Goal: Task Accomplishment & Management: Complete application form

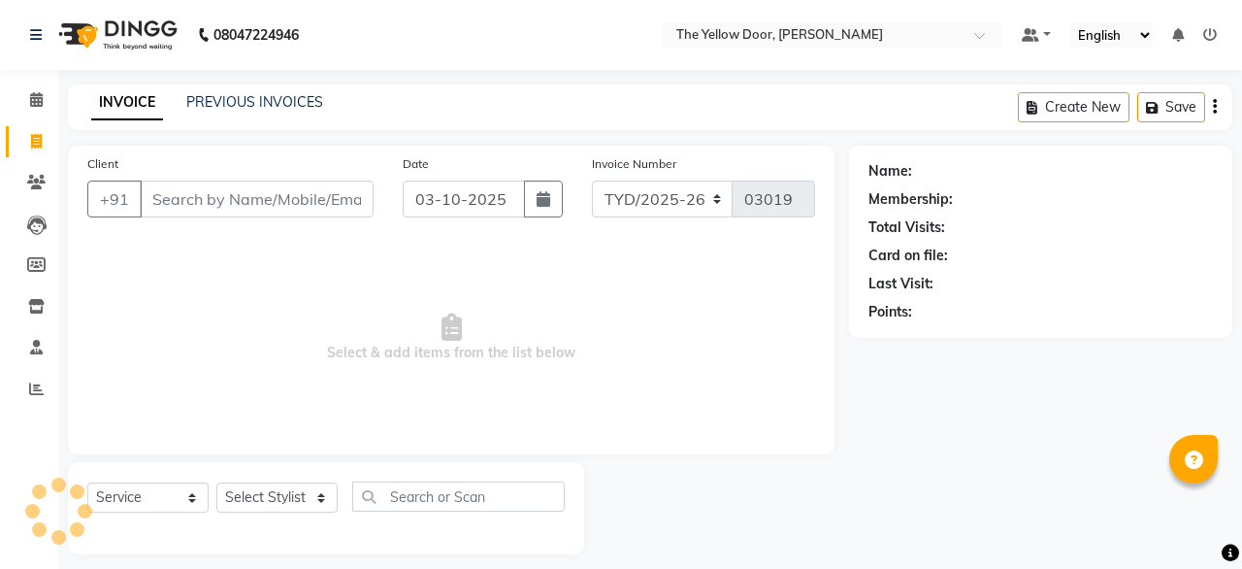
select select "service"
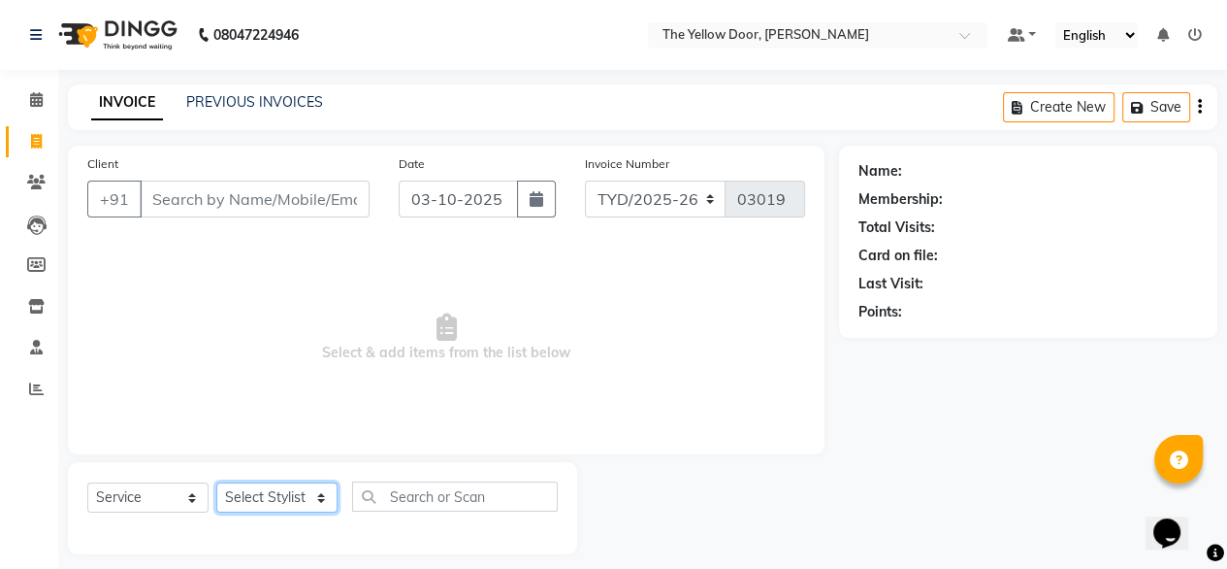
click at [278, 508] on select "Select Stylist [PERSON_NAME] [PERSON_NAME] [PERSON_NAME] Housekeeping Manager […" at bounding box center [276, 497] width 121 height 30
select select "51707"
click at [216, 483] on select "Select Stylist [PERSON_NAME] [PERSON_NAME] [PERSON_NAME] Housekeeping Manager […" at bounding box center [276, 497] width 121 height 30
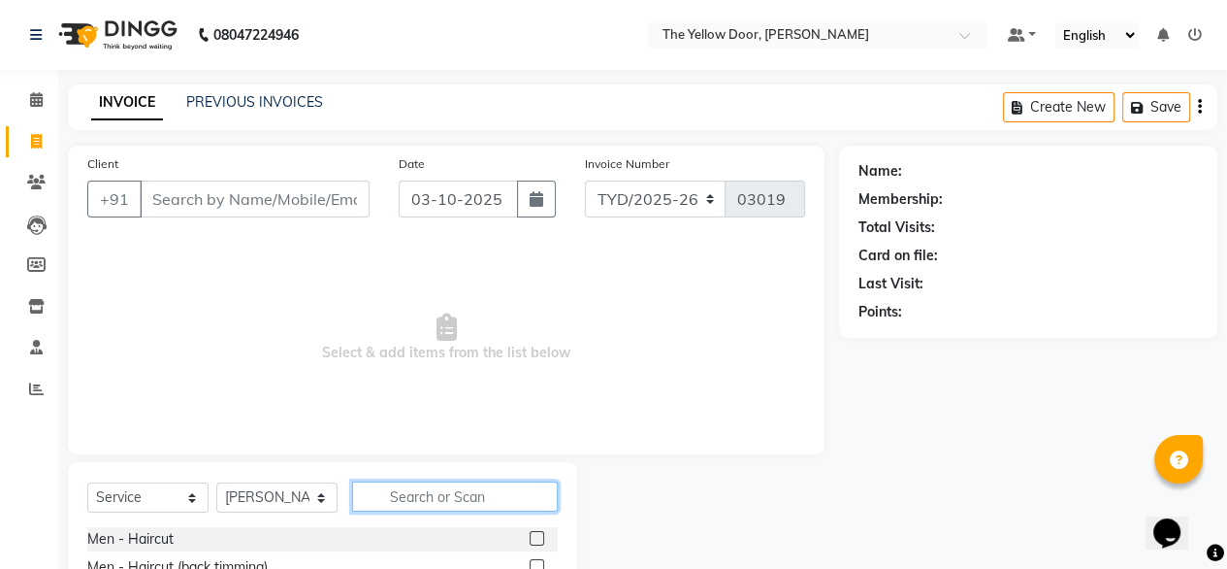
click at [404, 504] on input "text" at bounding box center [455, 496] width 206 height 30
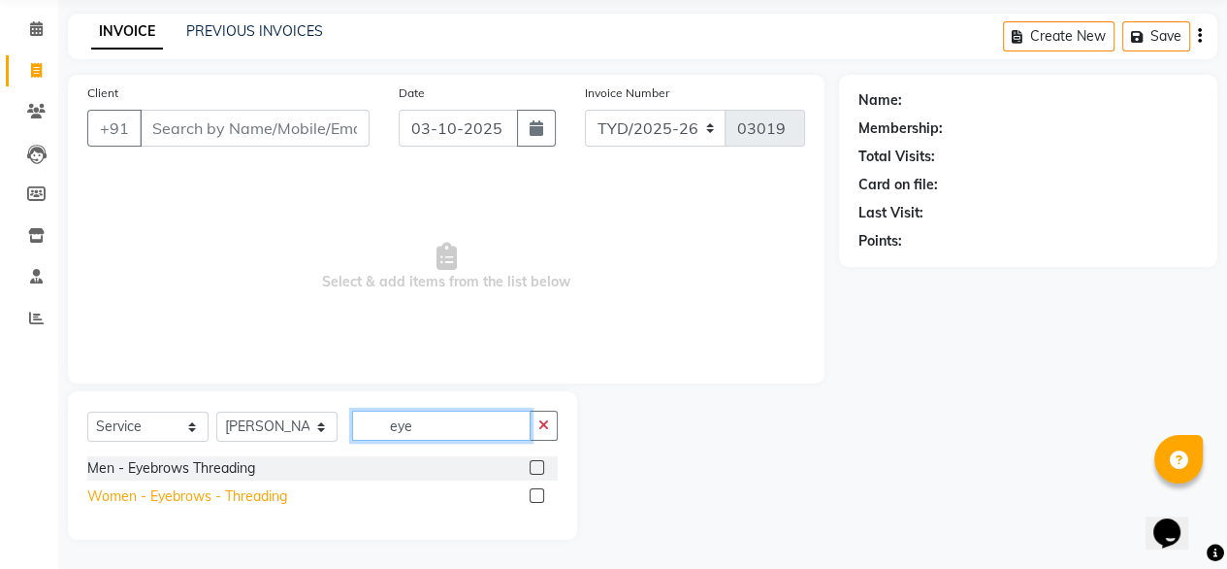
type input "eye"
click at [177, 491] on div "Women - Eyebrows - Threading" at bounding box center [187, 496] width 200 height 20
checkbox input "false"
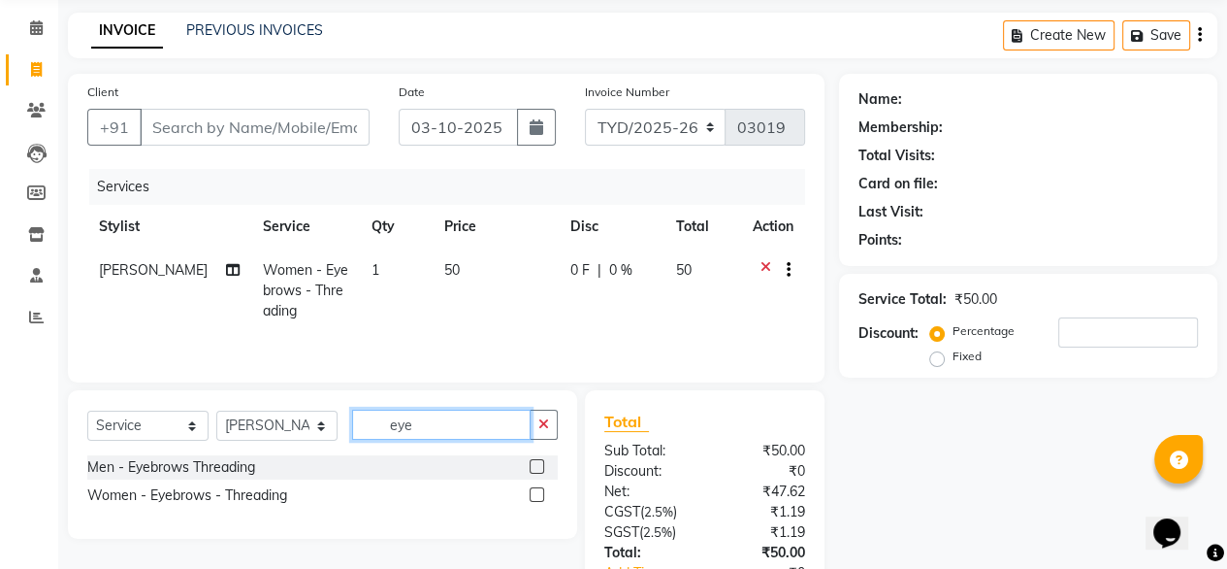
click at [436, 432] on input "eye" at bounding box center [441, 424] width 179 height 30
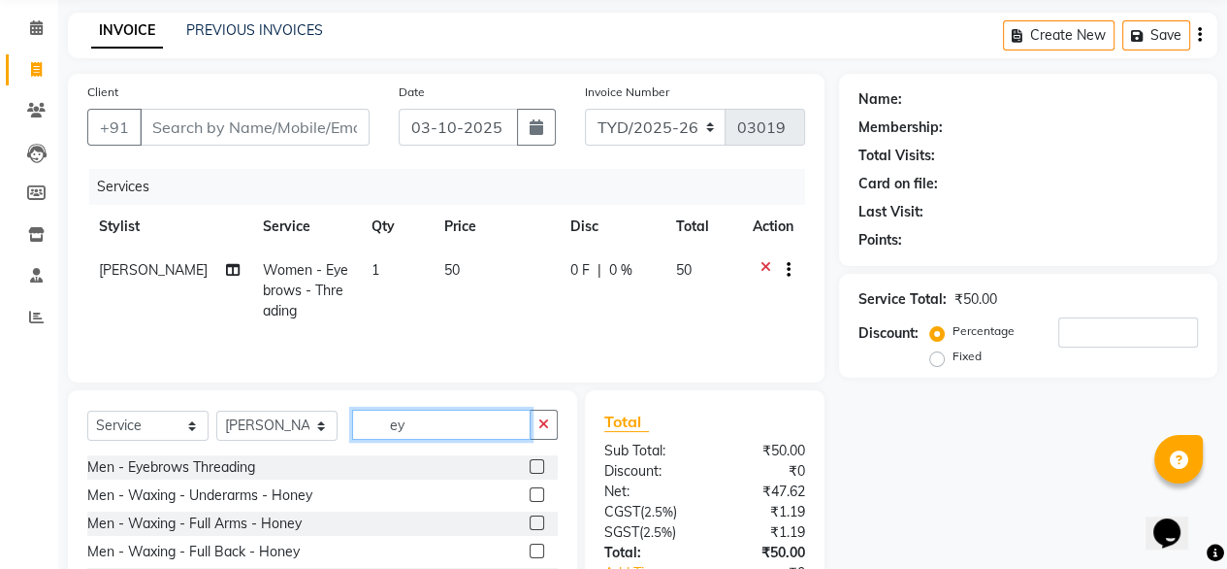
type input "e"
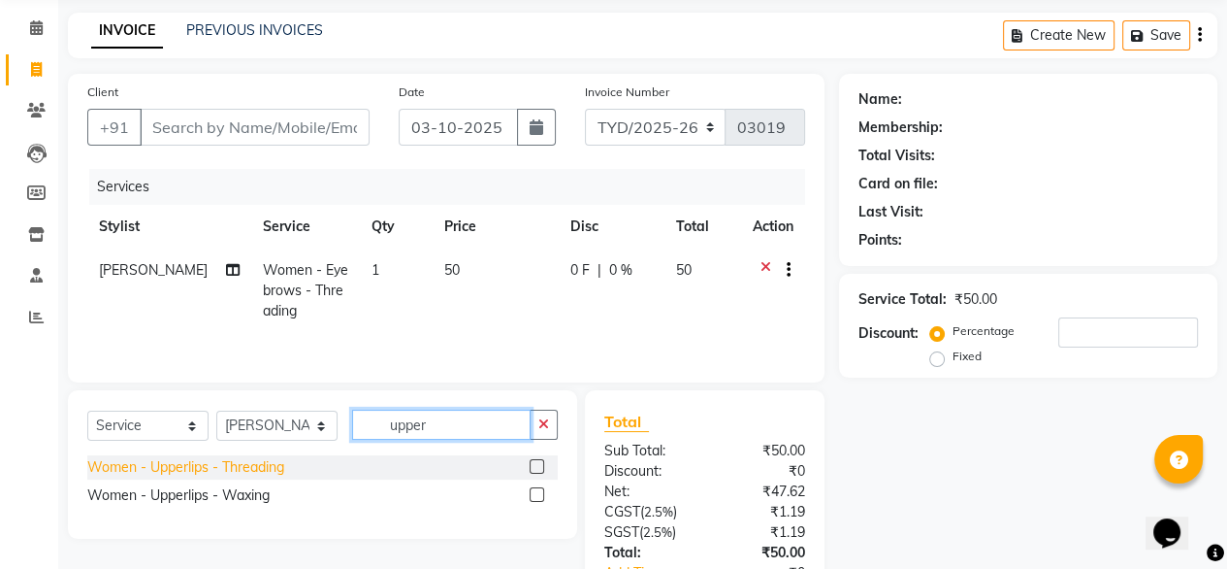
type input "upper"
click at [256, 462] on div "Women - Upperlips - Threading" at bounding box center [185, 467] width 197 height 20
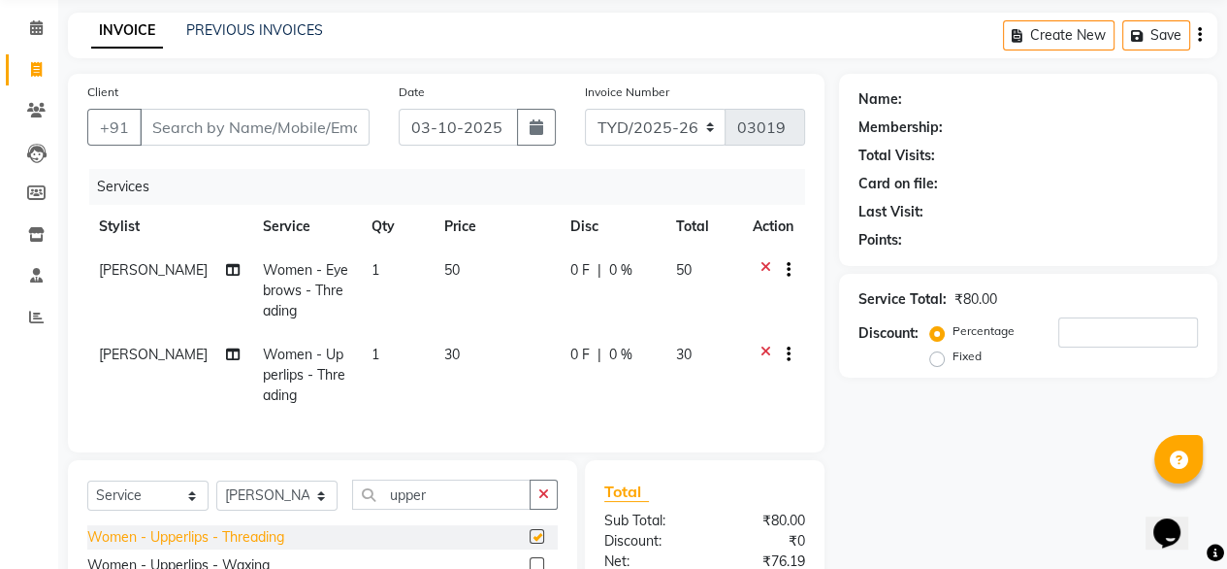
checkbox input "false"
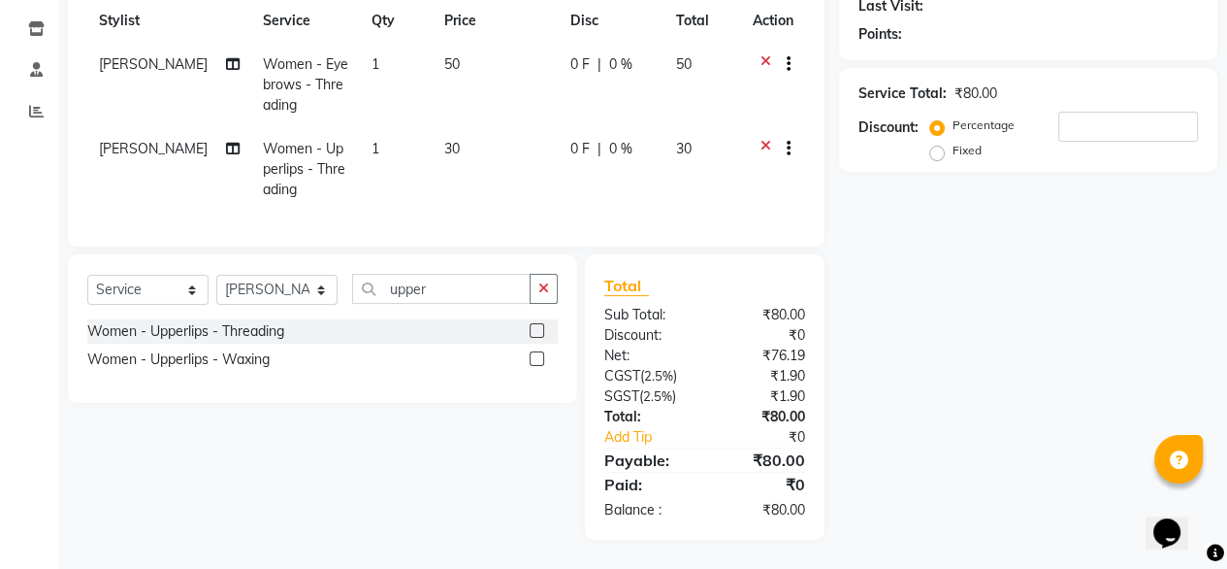
scroll to position [293, 0]
click at [226, 356] on div "Women - Upperlips - Waxing" at bounding box center [178, 359] width 182 height 20
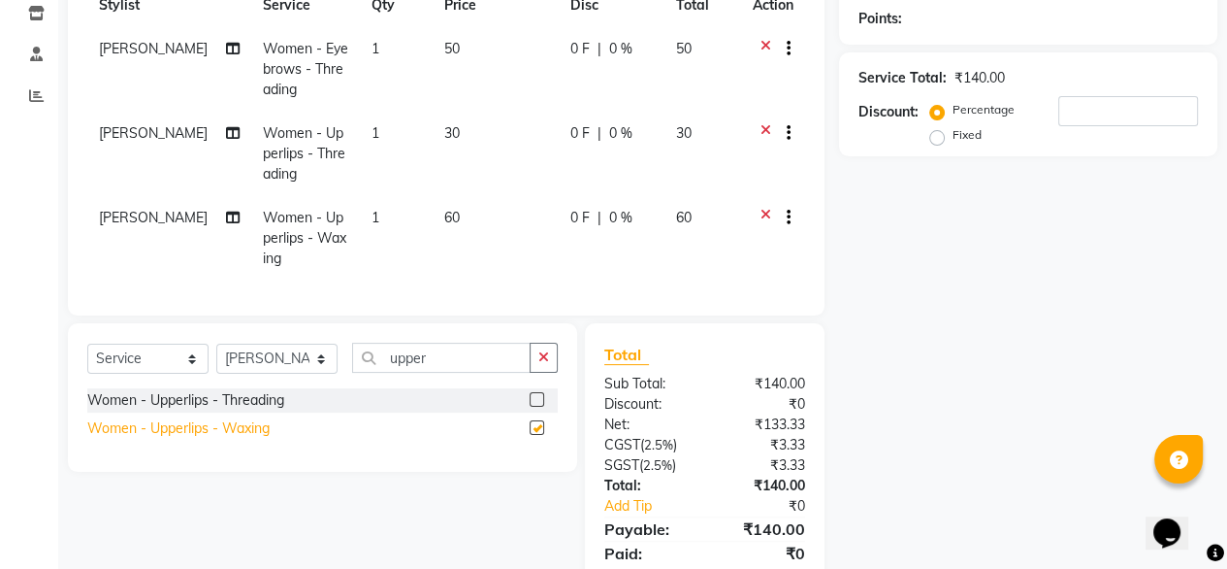
checkbox input "false"
click at [767, 132] on icon at bounding box center [766, 135] width 11 height 24
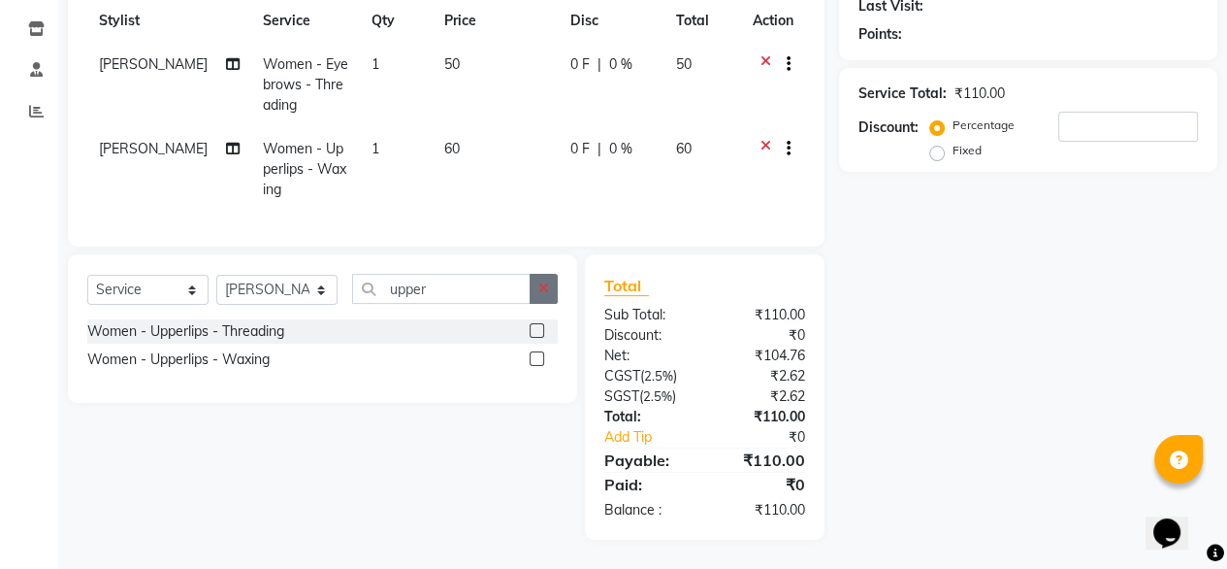
click at [540, 292] on icon "button" at bounding box center [543, 288] width 11 height 14
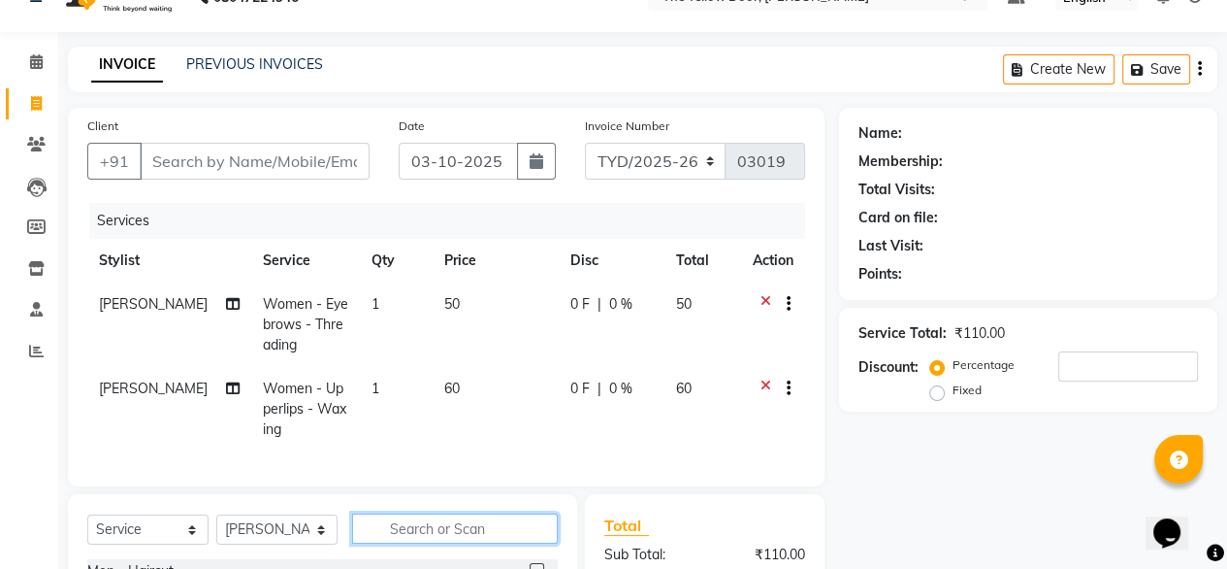
scroll to position [0, 0]
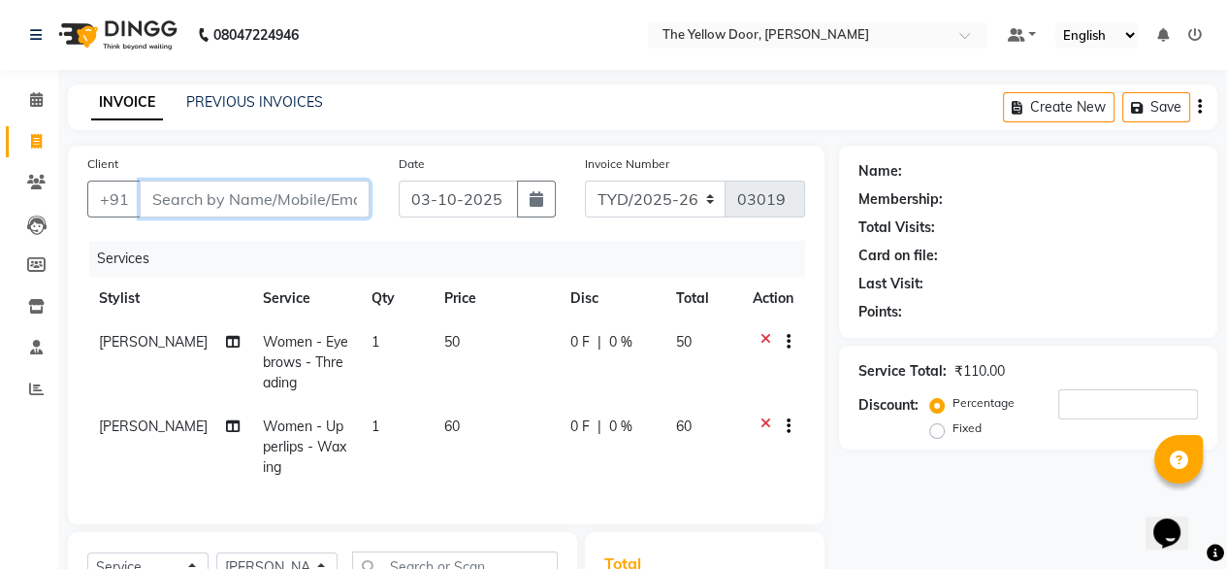
click at [321, 205] on input "Client" at bounding box center [255, 198] width 230 height 37
type input "0"
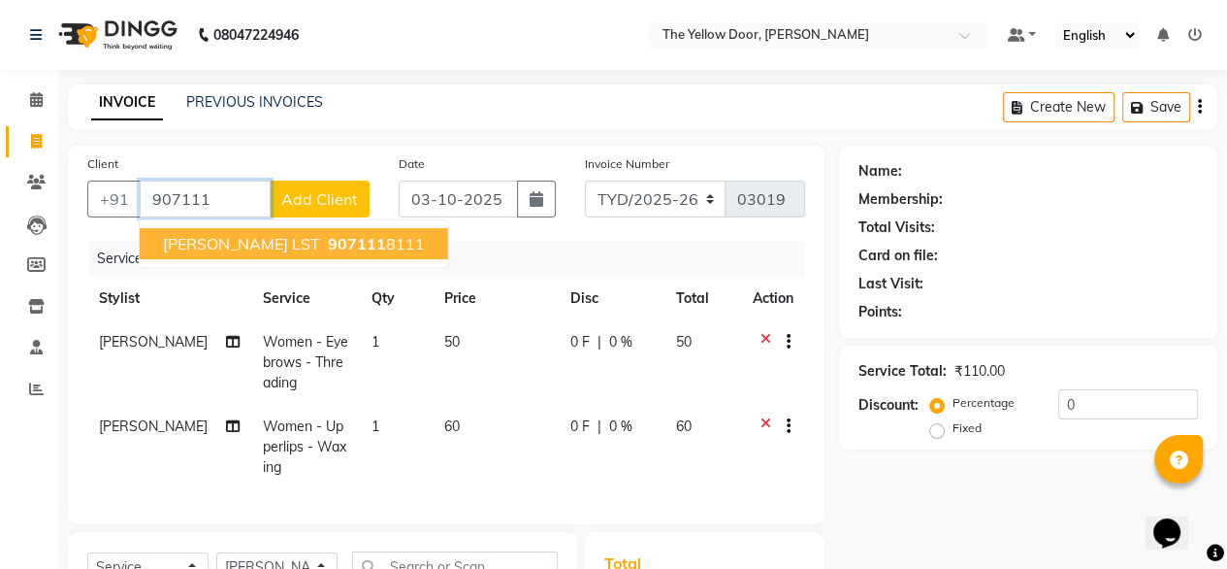
click at [232, 243] on span "[PERSON_NAME] LST" at bounding box center [241, 243] width 157 height 19
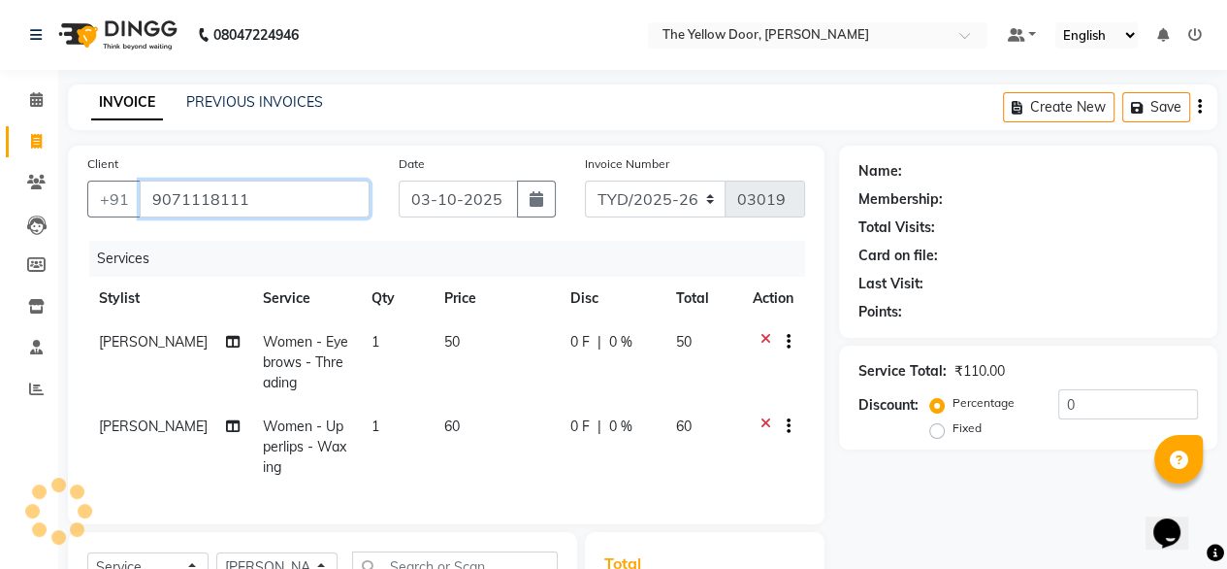
type input "9071118111"
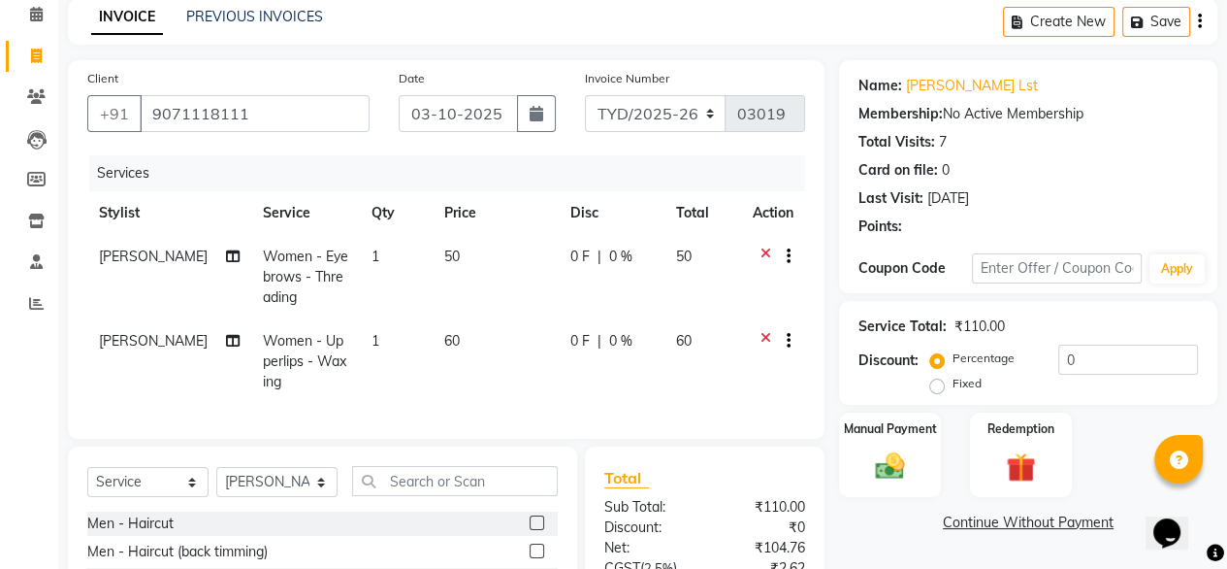
scroll to position [294, 0]
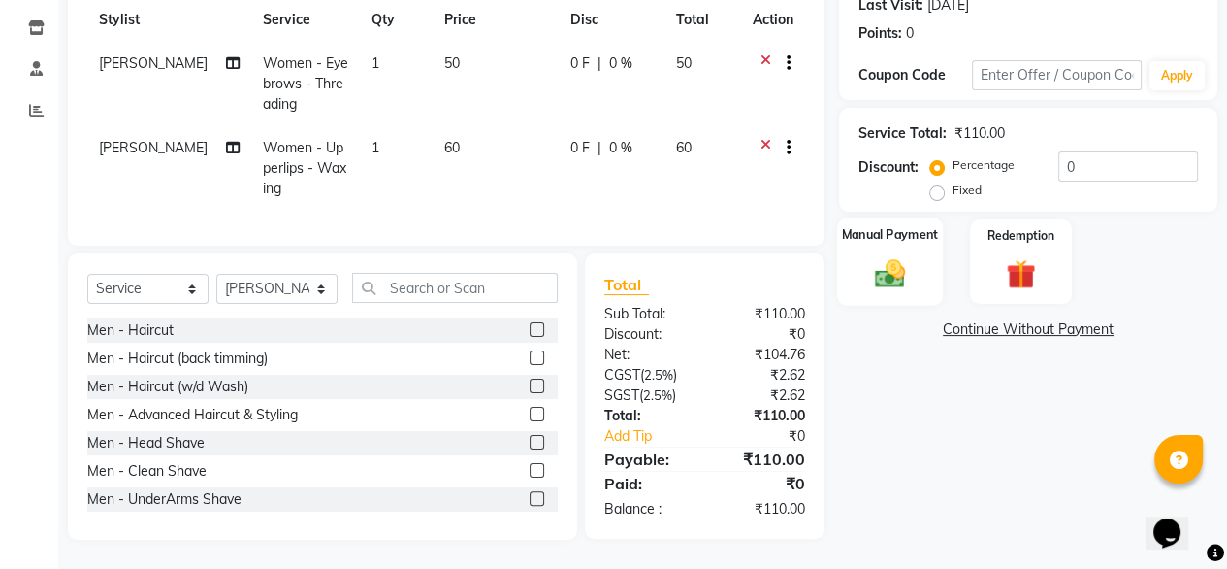
click at [896, 271] on img at bounding box center [889, 272] width 49 height 35
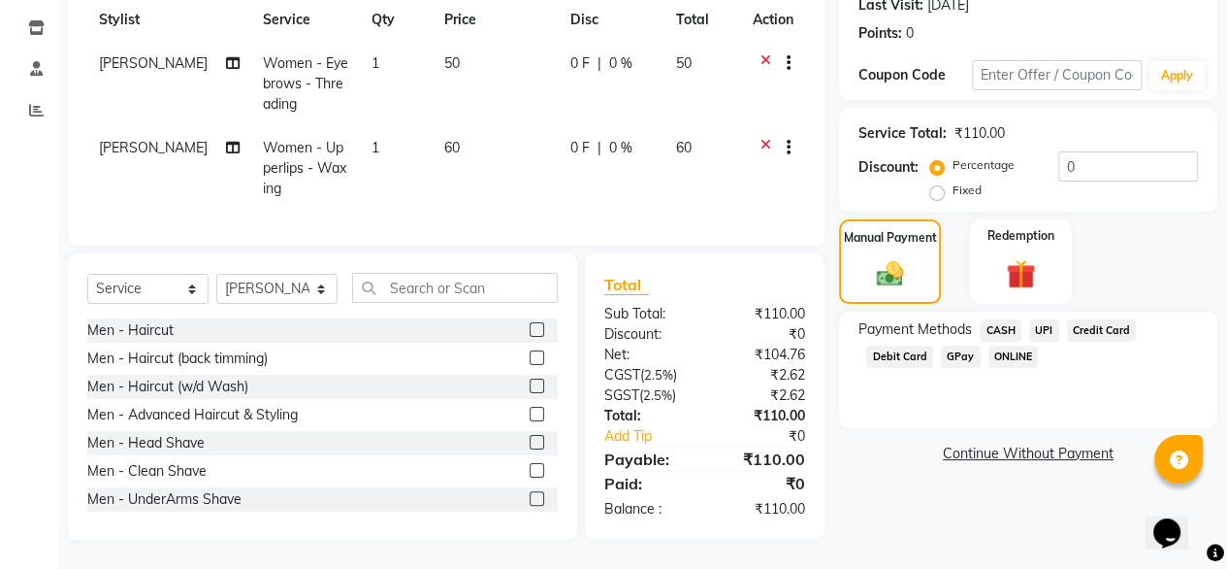
click at [1037, 319] on span "UPI" at bounding box center [1044, 330] width 30 height 22
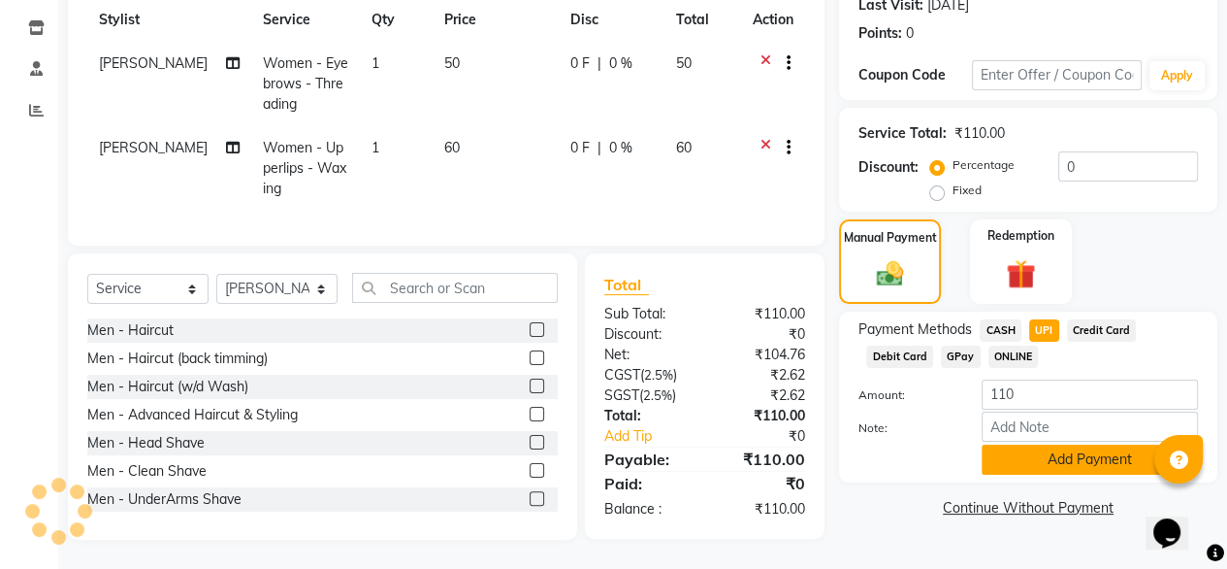
click at [993, 460] on button "Add Payment" at bounding box center [1090, 459] width 216 height 30
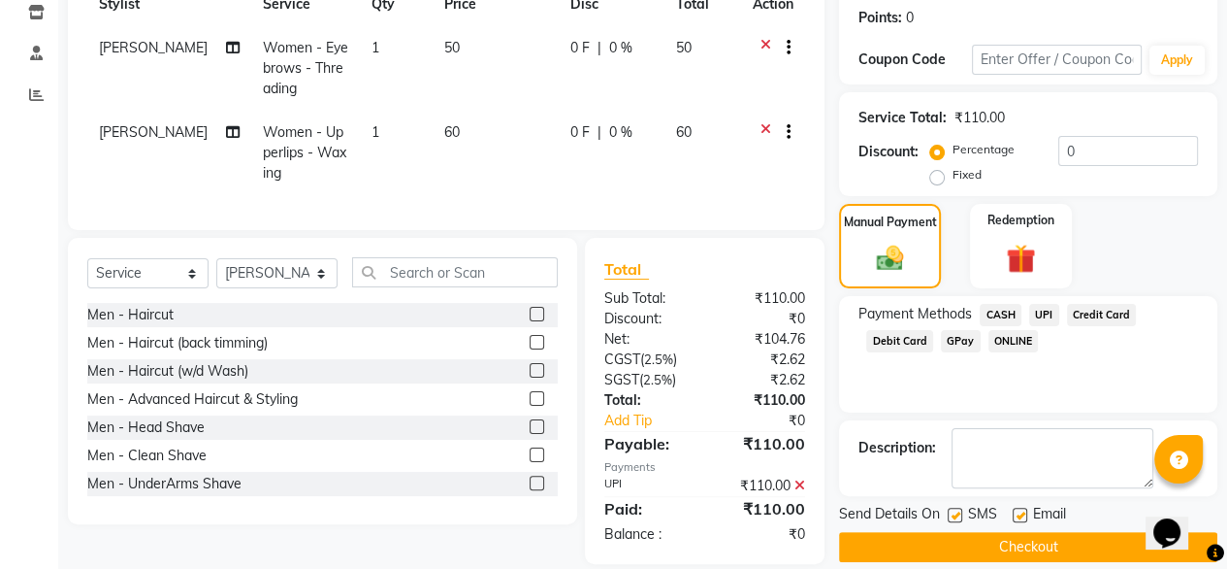
scroll to position [334, 0]
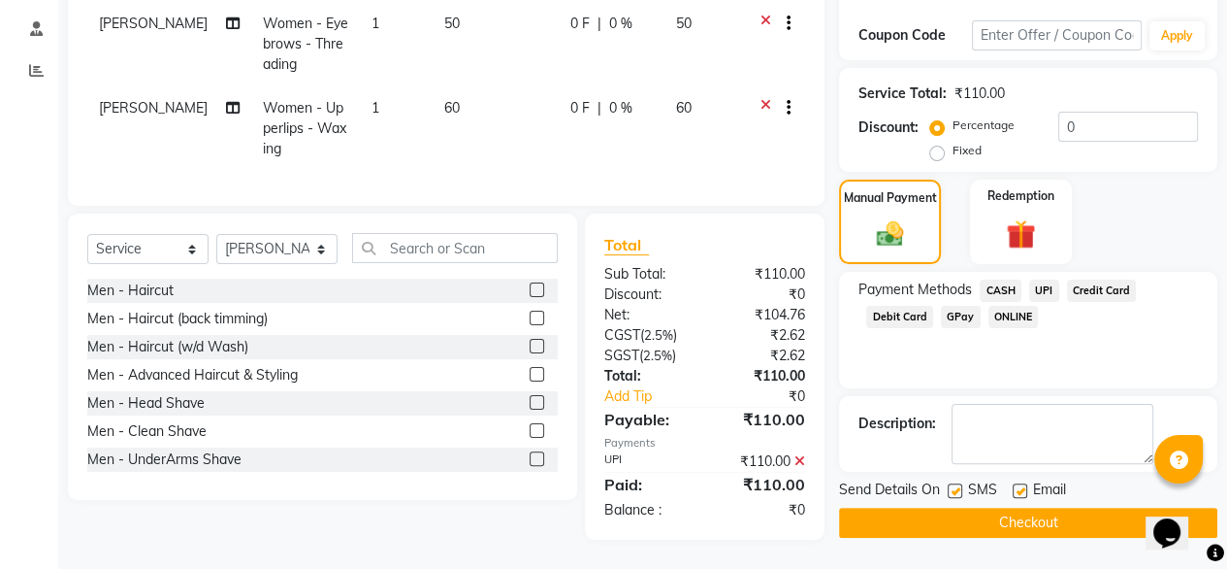
click at [939, 507] on button "Checkout" at bounding box center [1028, 522] width 378 height 30
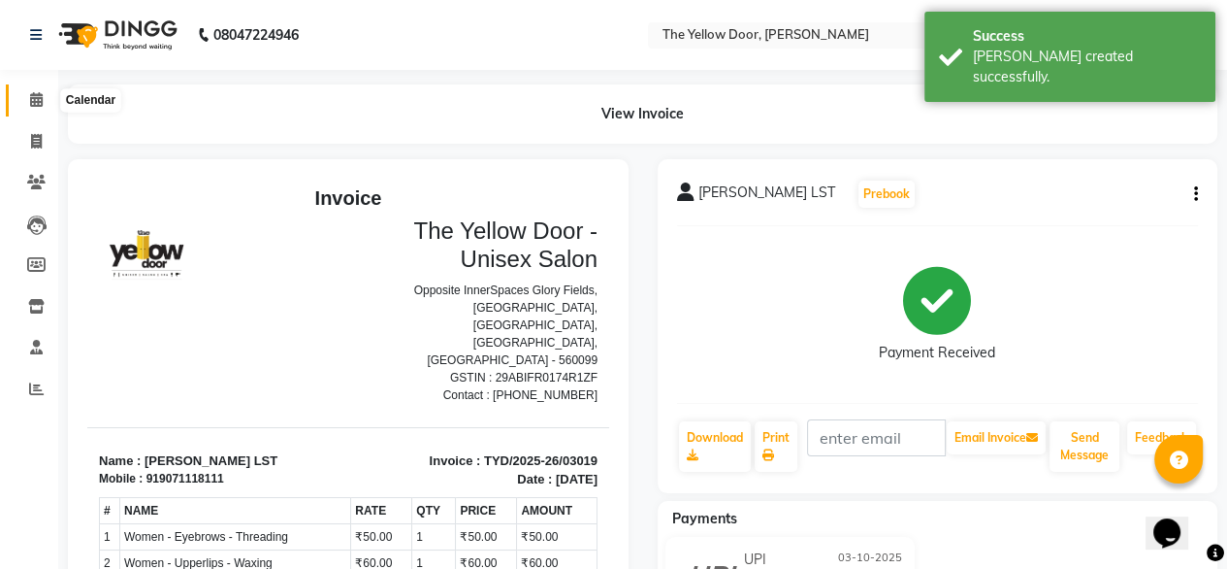
click at [36, 97] on icon at bounding box center [36, 99] width 13 height 15
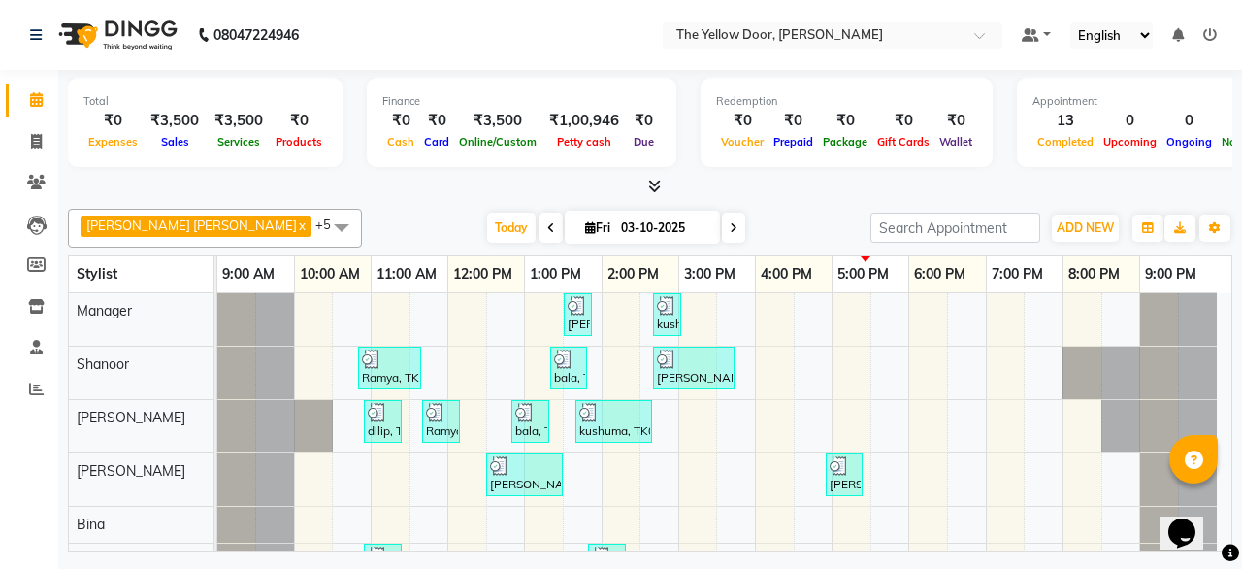
click at [31, 406] on li "Reports" at bounding box center [29, 390] width 58 height 42
click at [31, 405] on link "Reports" at bounding box center [29, 390] width 47 height 32
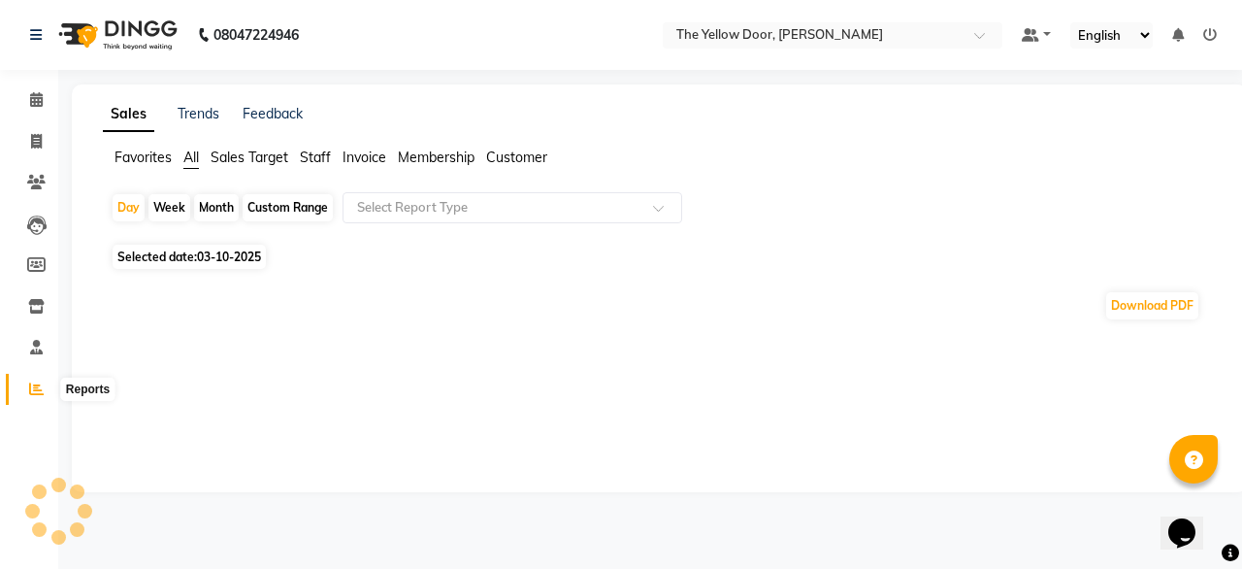
click at [35, 381] on icon at bounding box center [36, 388] width 15 height 15
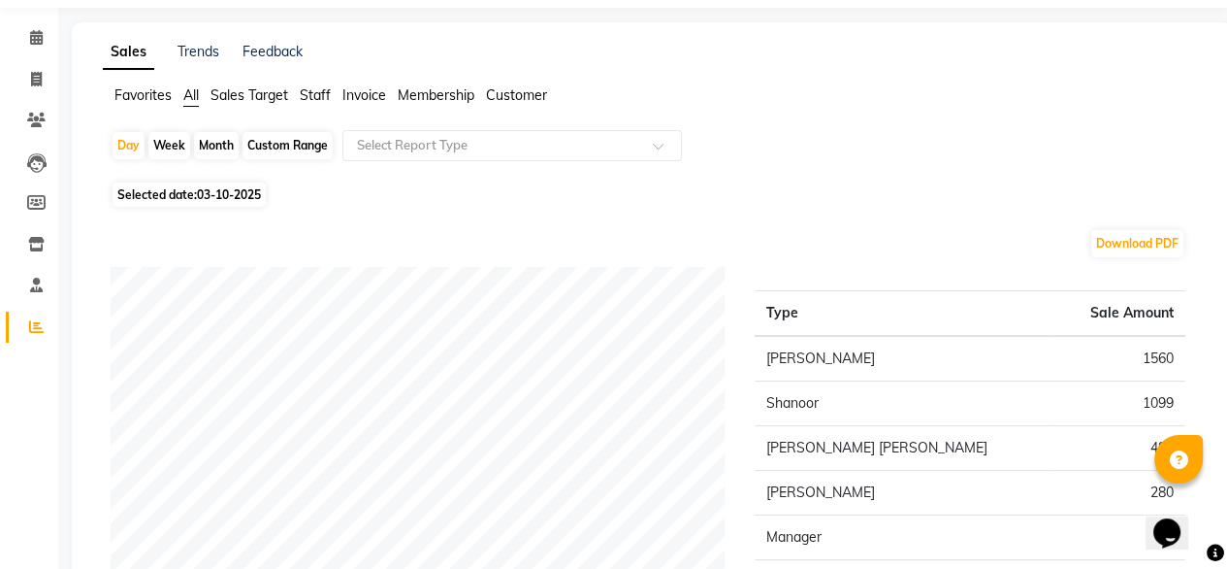
scroll to position [65, 0]
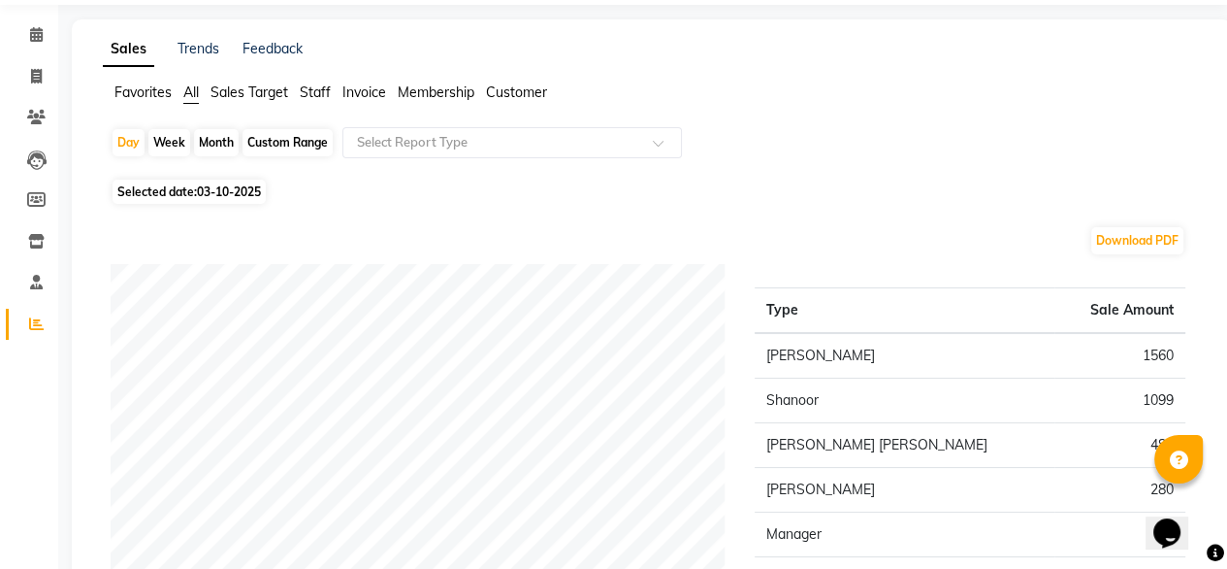
click at [211, 146] on div "Month" at bounding box center [216, 142] width 45 height 27
select select "10"
select select "2025"
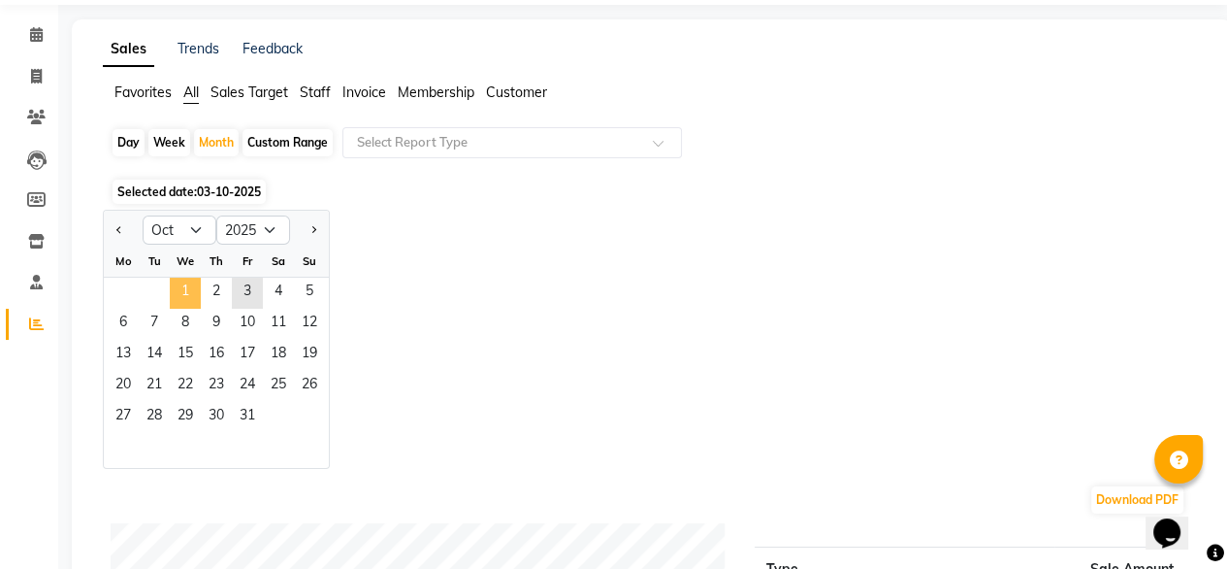
click at [176, 291] on span "1" at bounding box center [185, 292] width 31 height 31
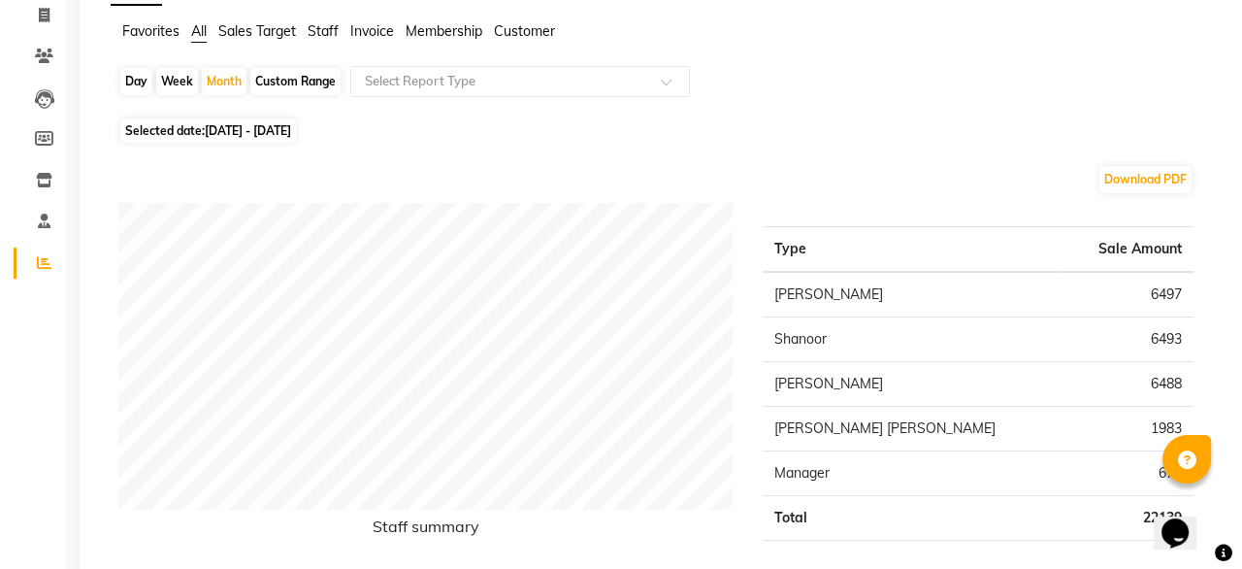
scroll to position [0, 0]
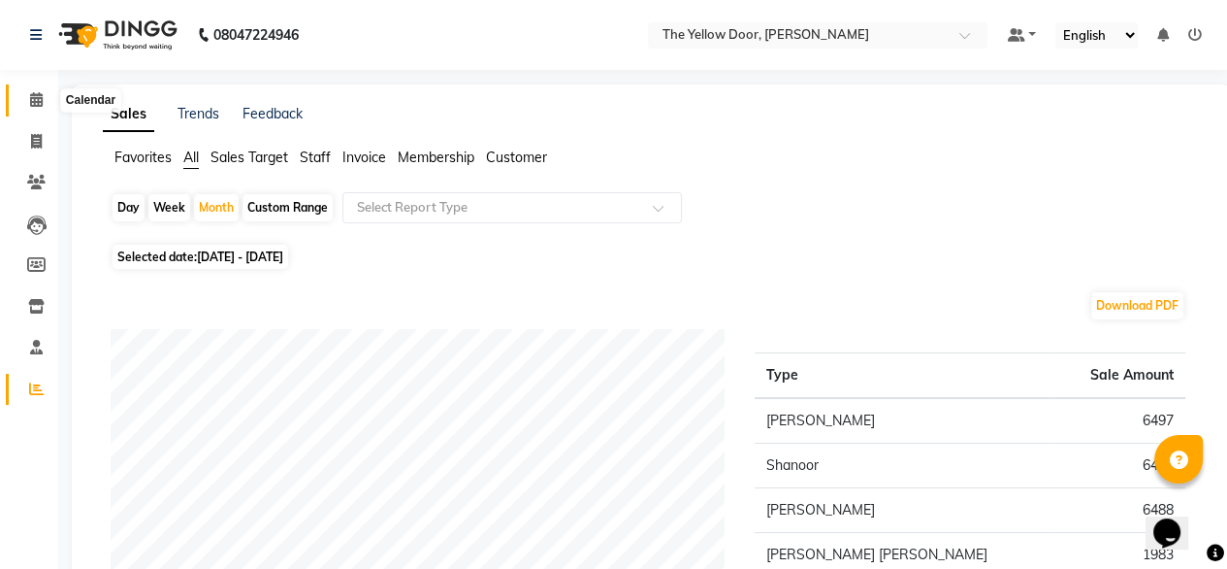
click at [25, 101] on span at bounding box center [36, 100] width 34 height 22
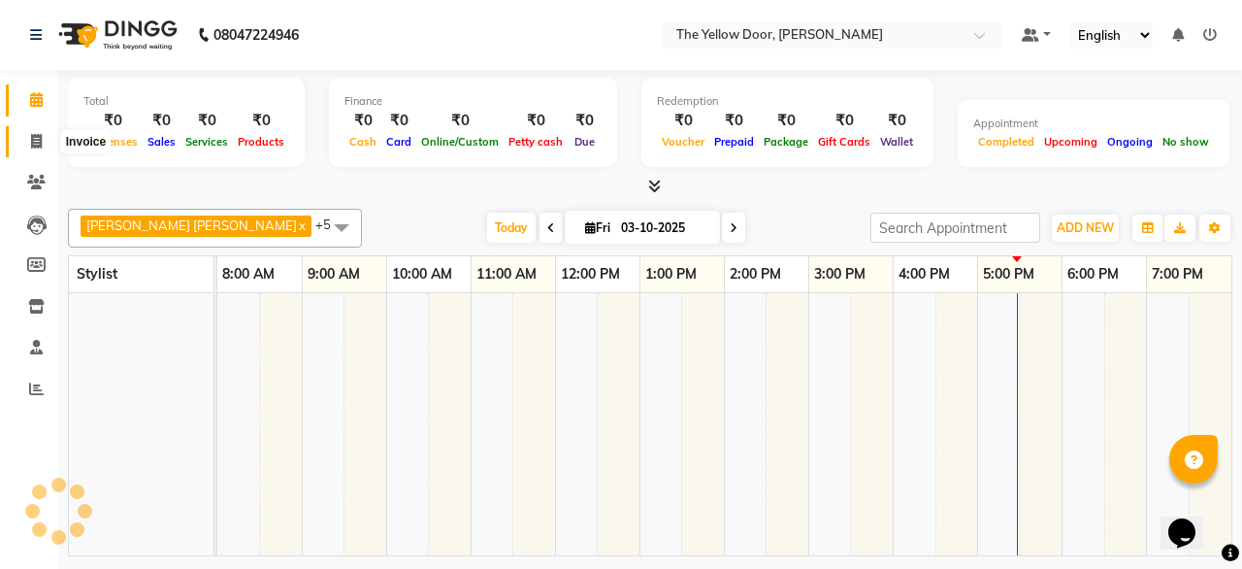
click at [39, 137] on icon at bounding box center [36, 141] width 11 height 15
select select "service"
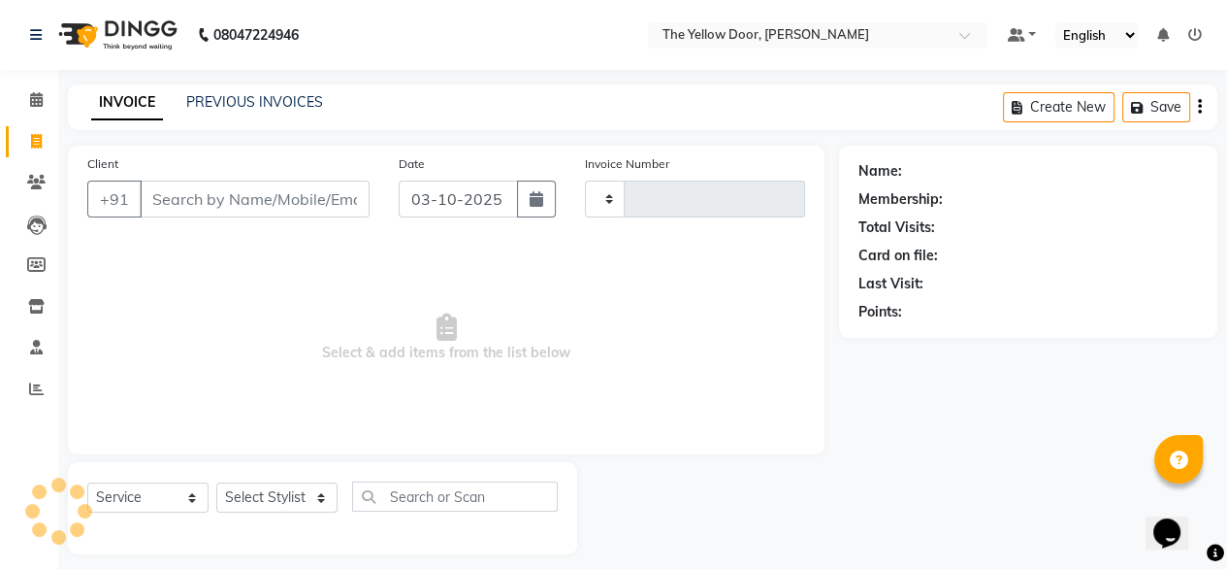
click at [273, 202] on input "Client" at bounding box center [255, 198] width 230 height 37
type input "7042608860"
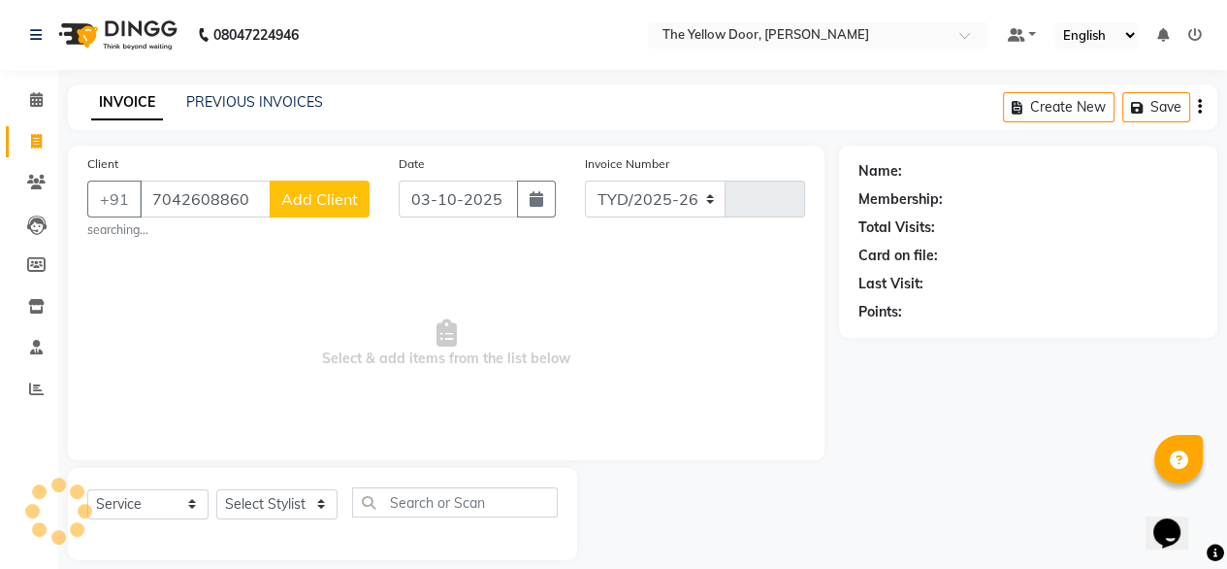
select select "5650"
type input "03020"
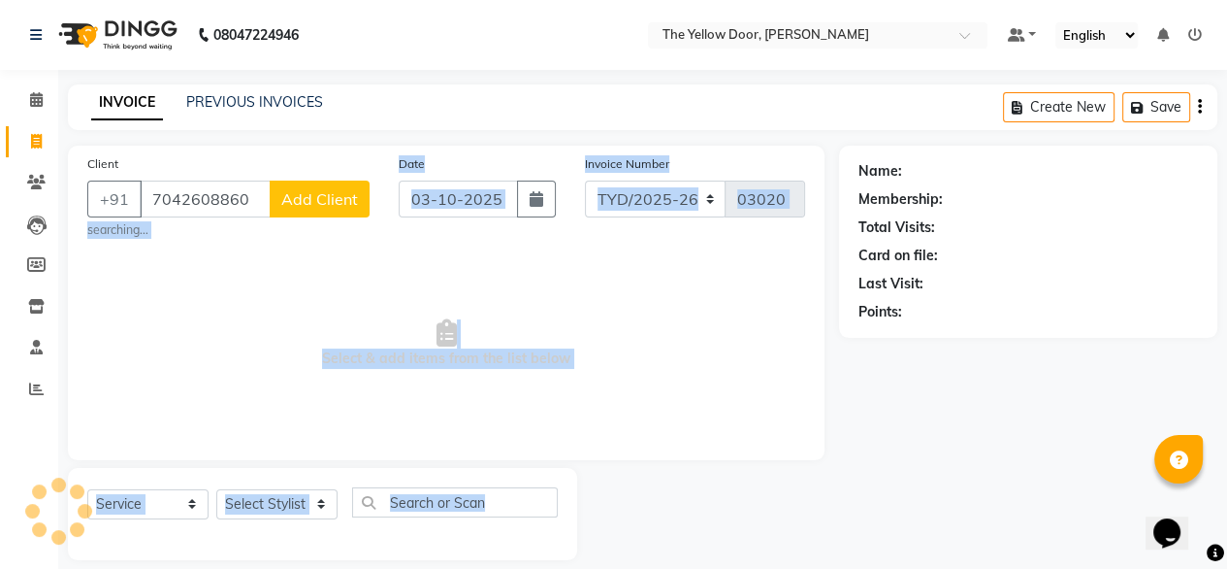
drag, startPoint x: 764, startPoint y: 535, endPoint x: 329, endPoint y: 202, distance: 548.2
click at [329, 202] on div "Client [PHONE_NUMBER] Add Client searching... Date [DATE] Invoice Number TYD/20…" at bounding box center [446, 353] width 786 height 414
click at [329, 202] on span "Add Client" at bounding box center [319, 198] width 77 height 19
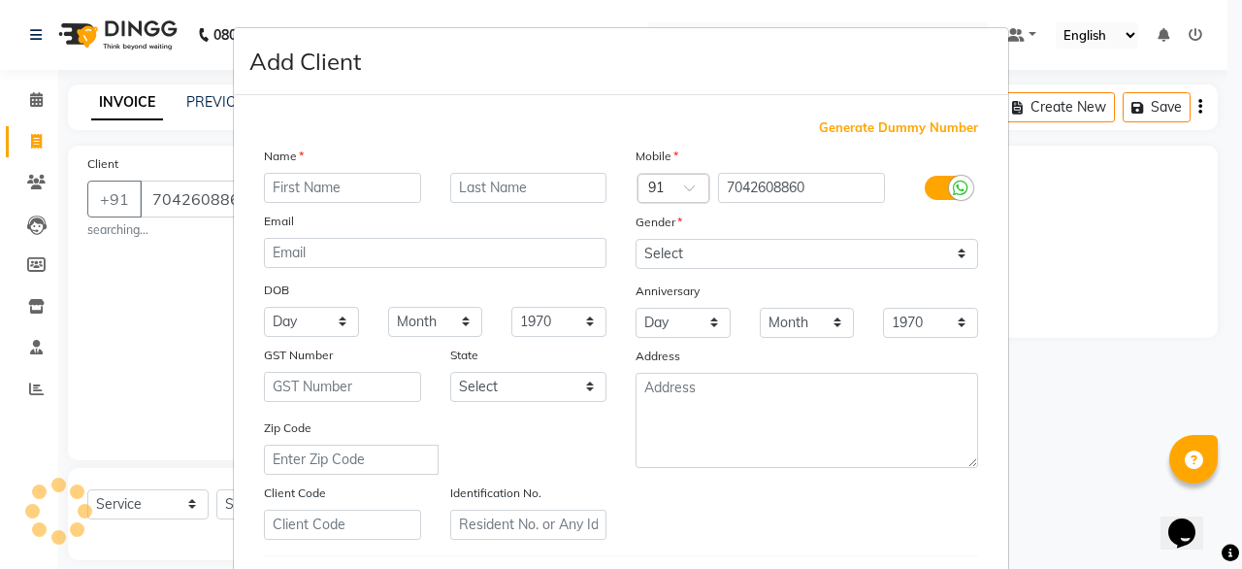
click at [338, 186] on input "text" at bounding box center [342, 188] width 157 height 30
type input "anil"
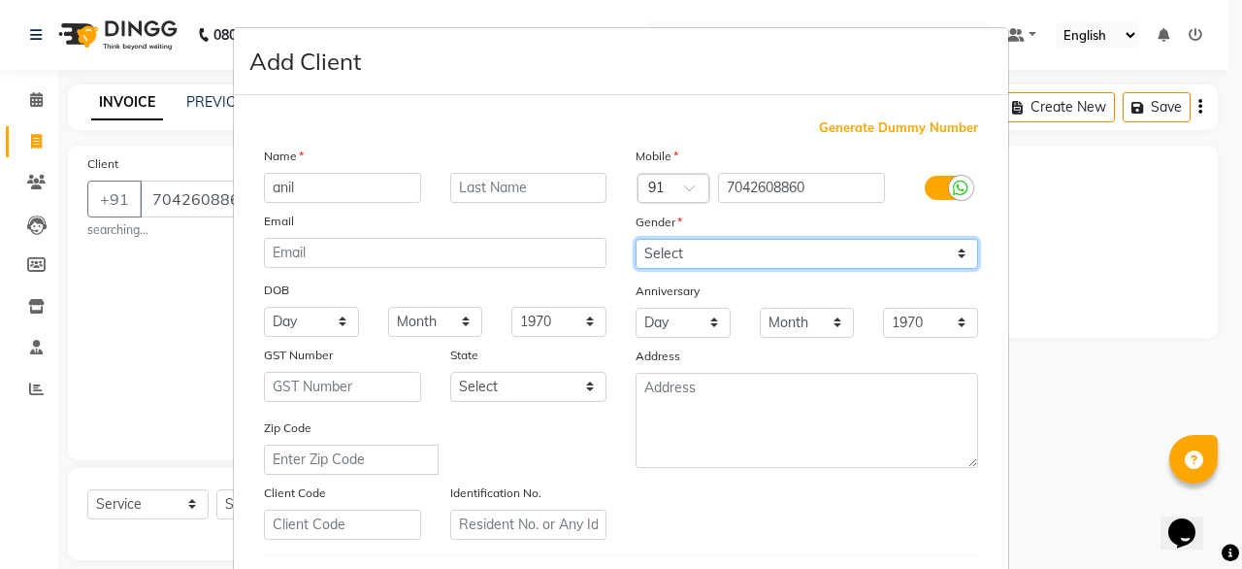
click at [702, 261] on select "Select [DEMOGRAPHIC_DATA] [DEMOGRAPHIC_DATA] Other Prefer Not To Say" at bounding box center [806, 254] width 342 height 30
select select "[DEMOGRAPHIC_DATA]"
click at [635, 240] on select "Select [DEMOGRAPHIC_DATA] [DEMOGRAPHIC_DATA] Other Prefer Not To Say" at bounding box center [806, 254] width 342 height 30
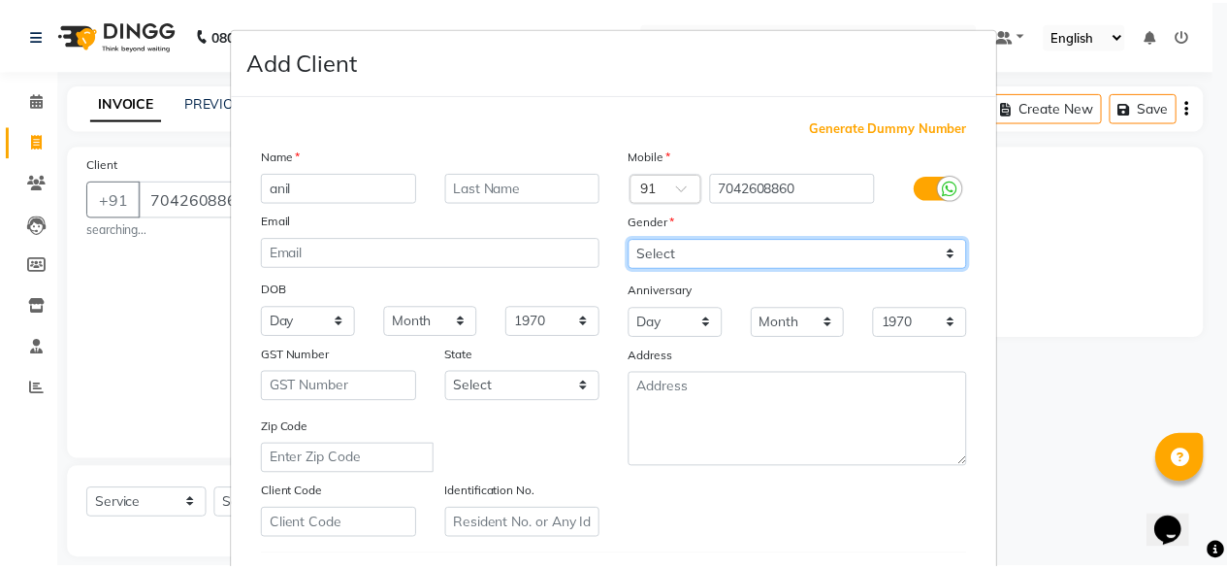
scroll to position [337, 0]
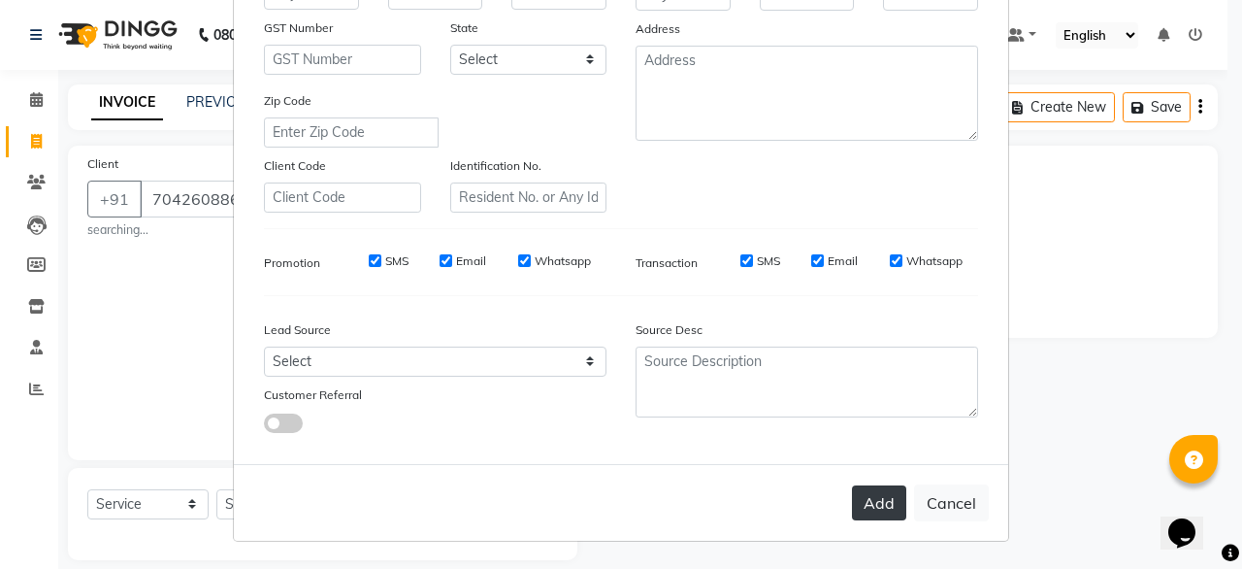
click at [860, 512] on button "Add" at bounding box center [879, 502] width 54 height 35
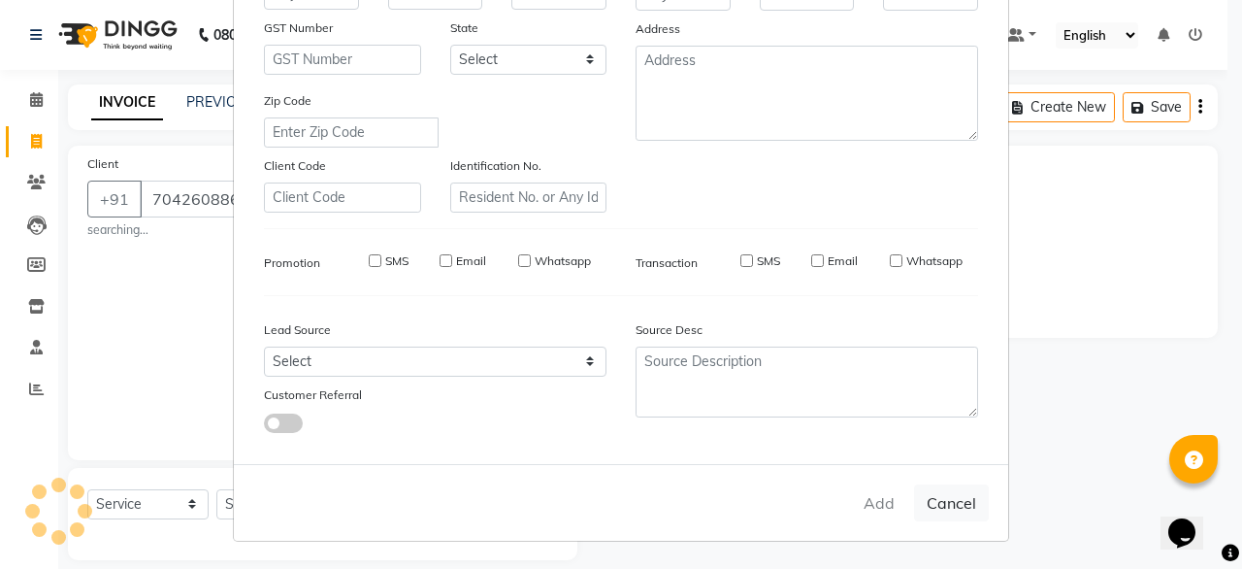
select select
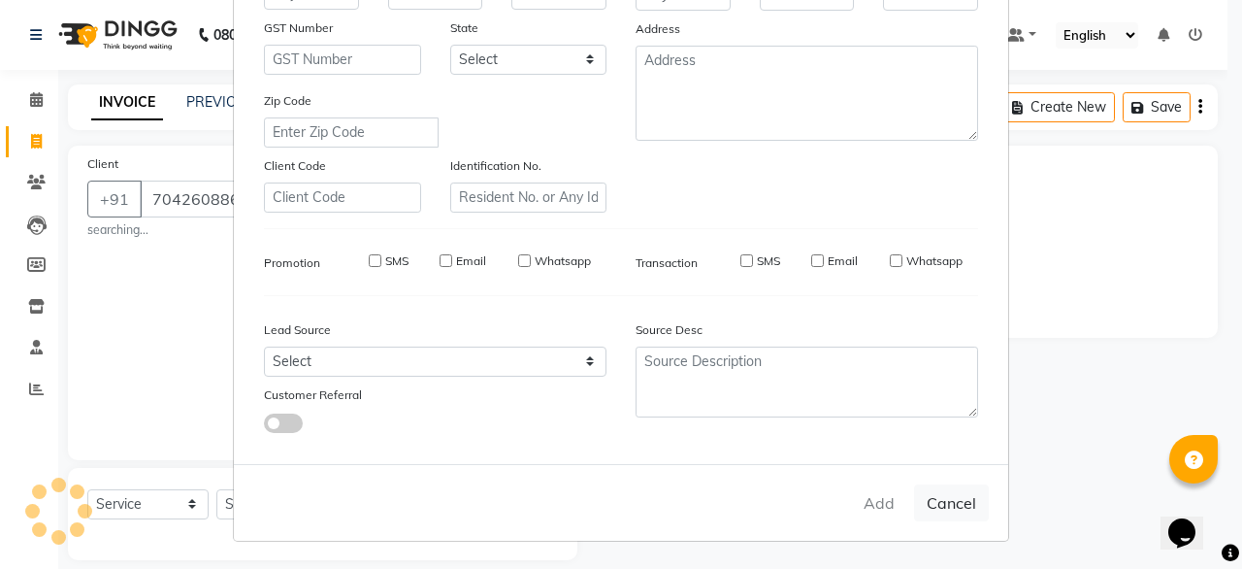
select select
checkbox input "false"
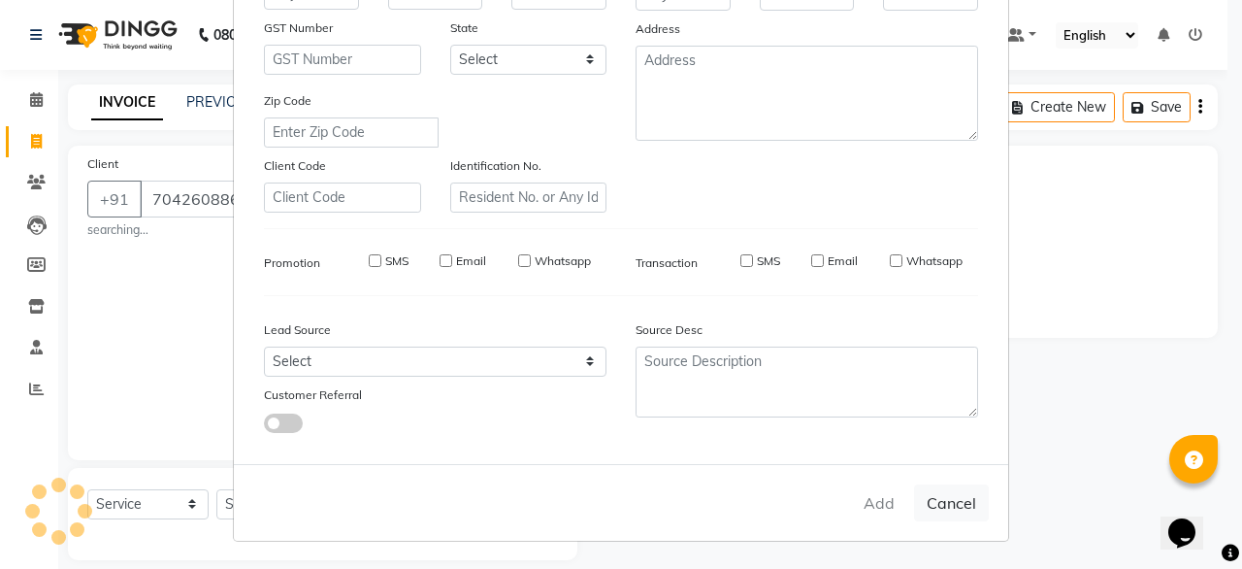
checkbox input "false"
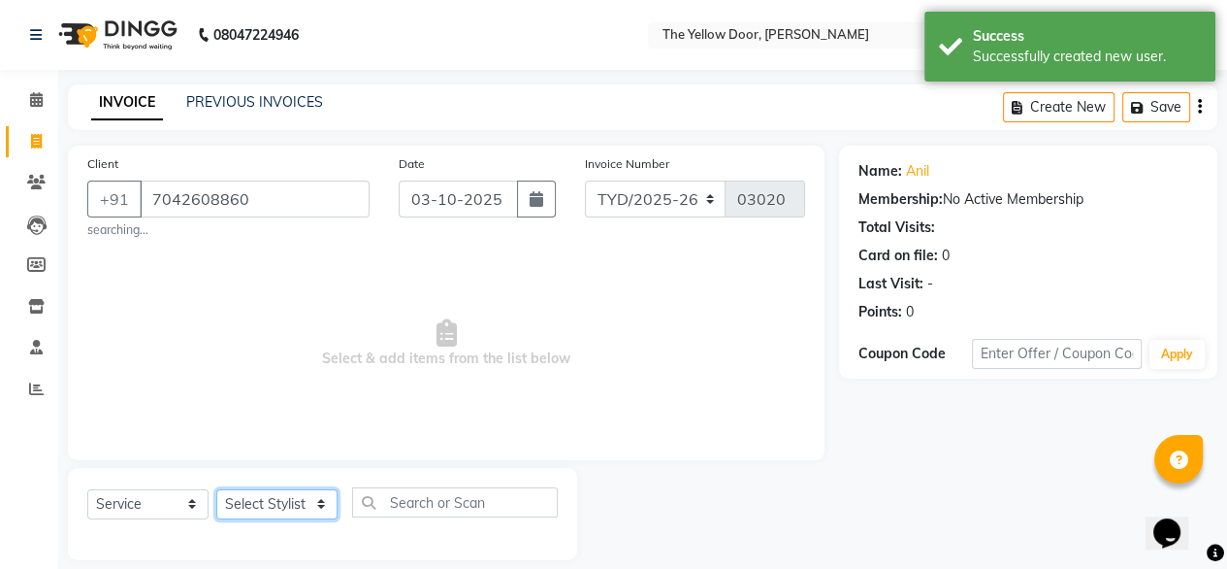
click at [308, 495] on select "Select Stylist [PERSON_NAME] [PERSON_NAME] [PERSON_NAME] Housekeeping Manager […" at bounding box center [276, 504] width 121 height 30
select select "34815"
click at [216, 490] on select "Select Stylist [PERSON_NAME] [PERSON_NAME] [PERSON_NAME] Housekeeping Manager […" at bounding box center [276, 504] width 121 height 30
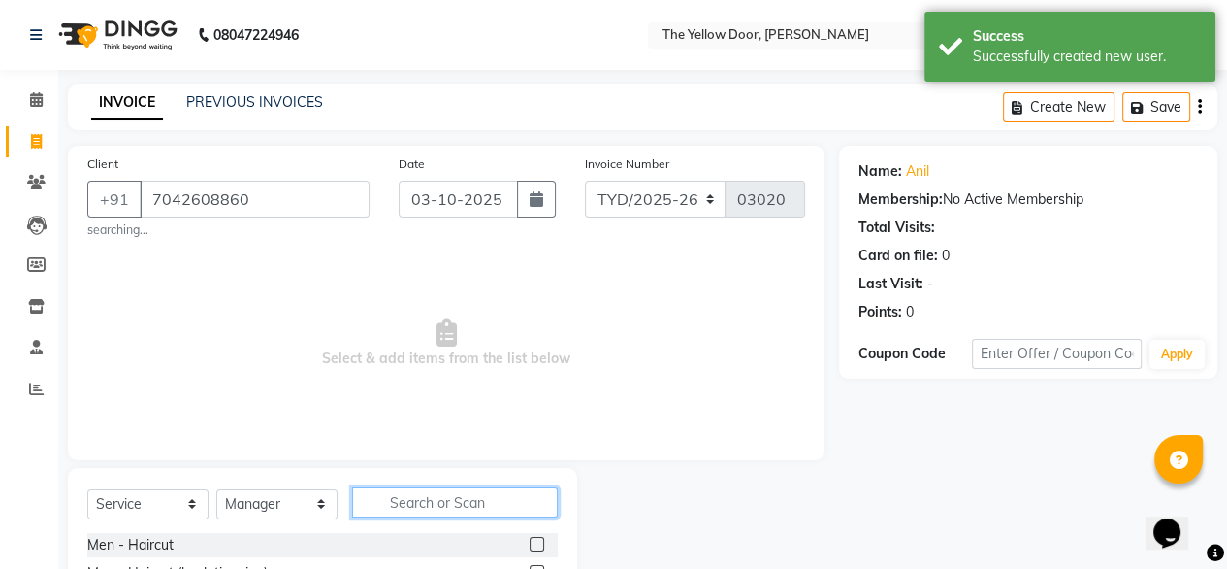
click at [445, 494] on input "text" at bounding box center [455, 502] width 206 height 30
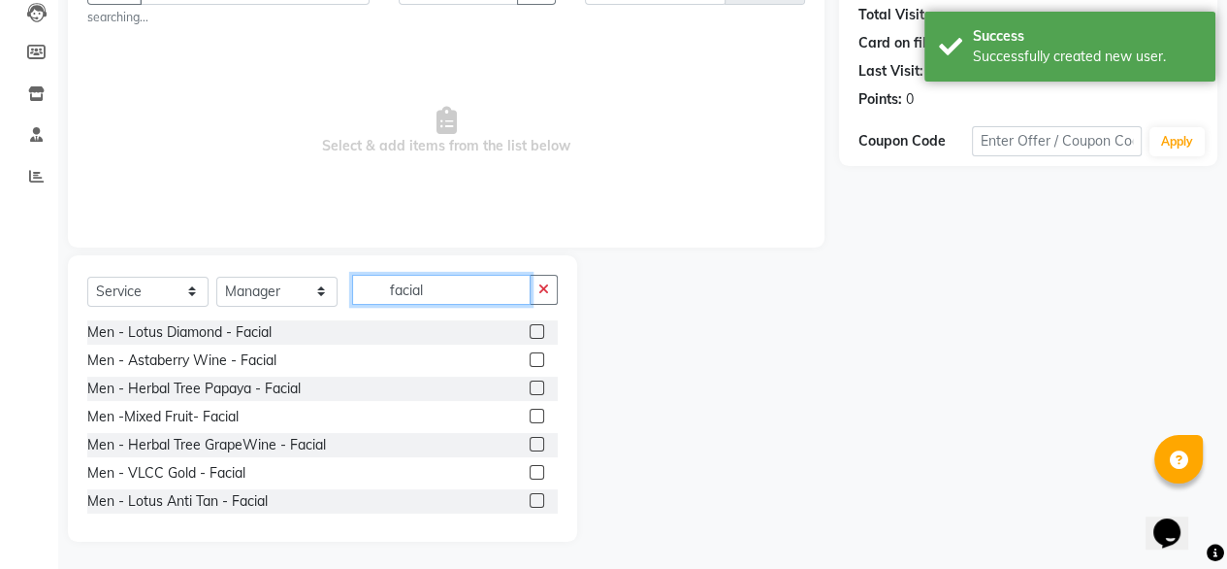
scroll to position [215, 0]
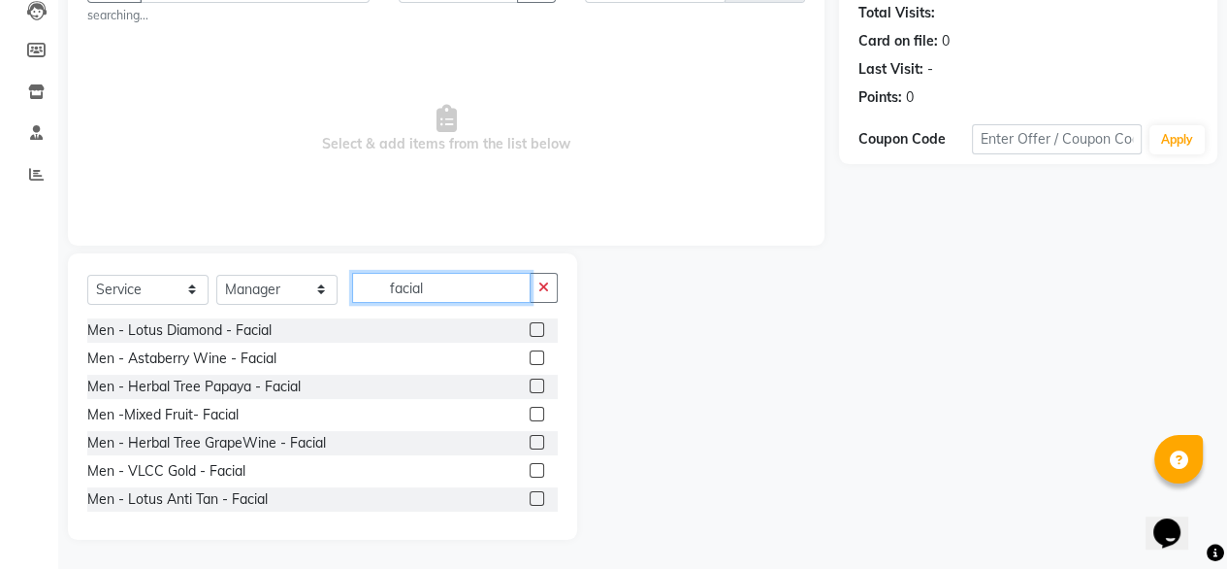
type input "facial"
click at [530, 381] on label at bounding box center [537, 385] width 15 height 15
click at [530, 381] on input "checkbox" at bounding box center [536, 386] width 13 height 13
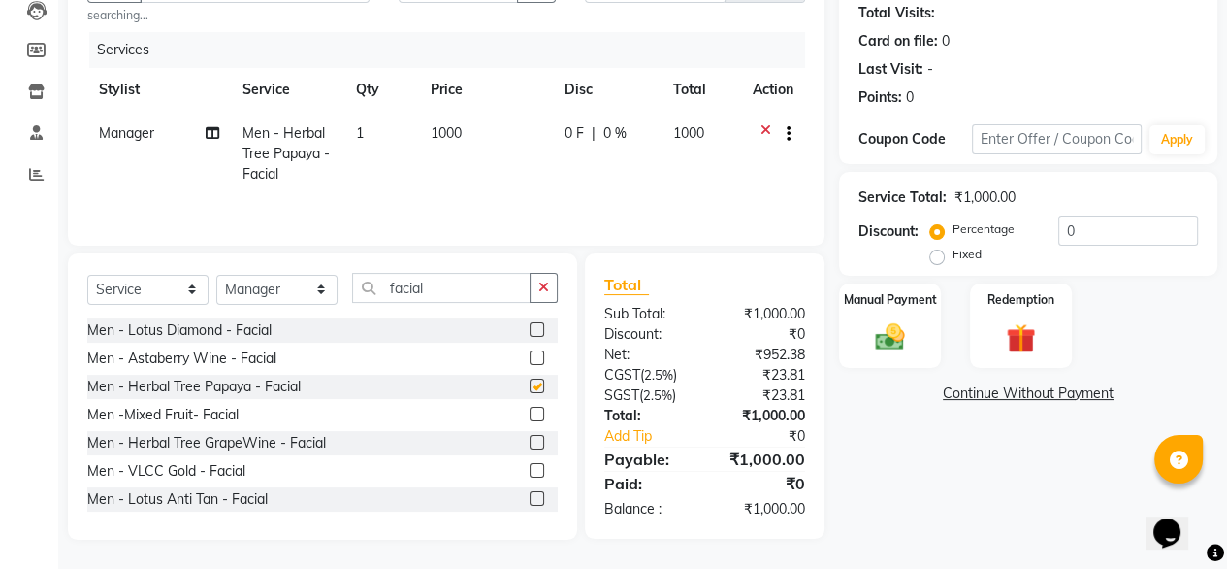
checkbox input "false"
click at [910, 319] on img at bounding box center [889, 336] width 49 height 35
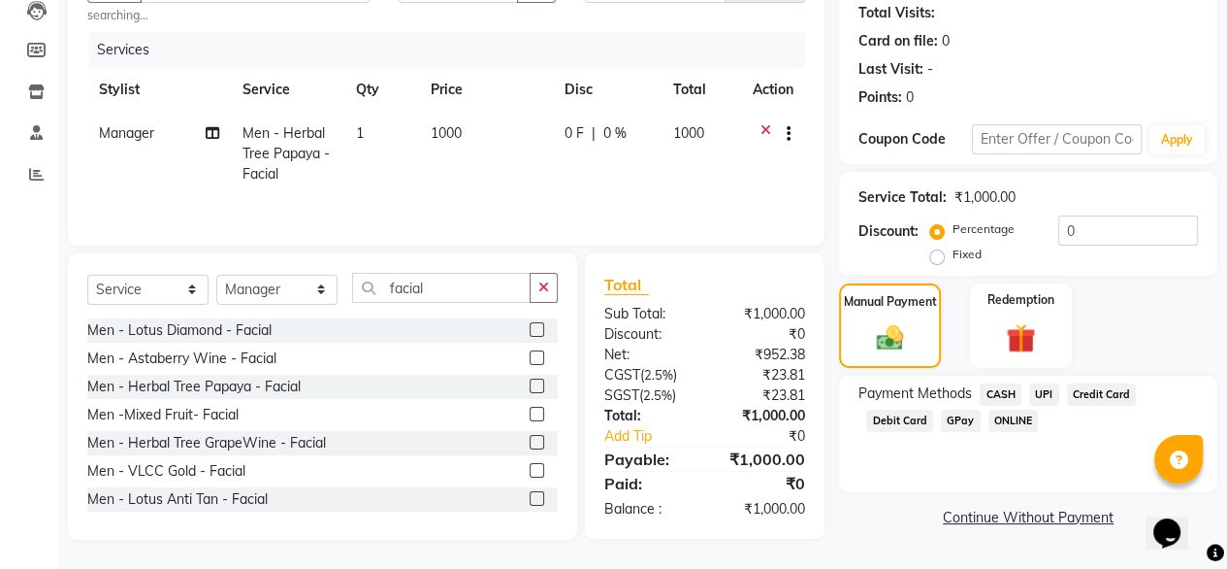
click at [1043, 393] on span "UPI" at bounding box center [1044, 394] width 30 height 22
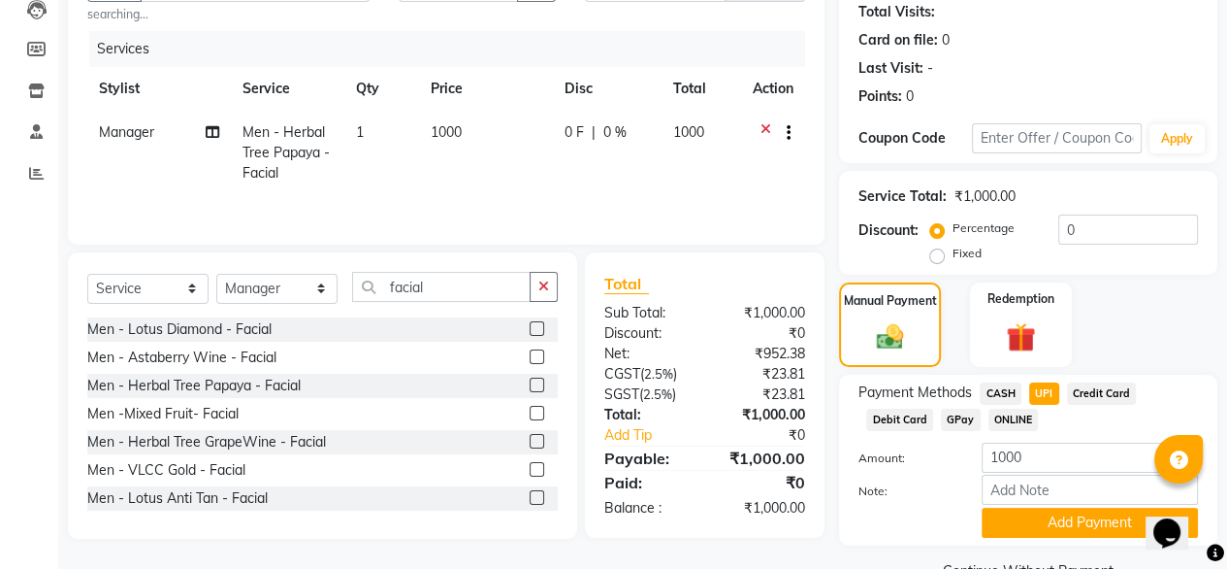
scroll to position [264, 0]
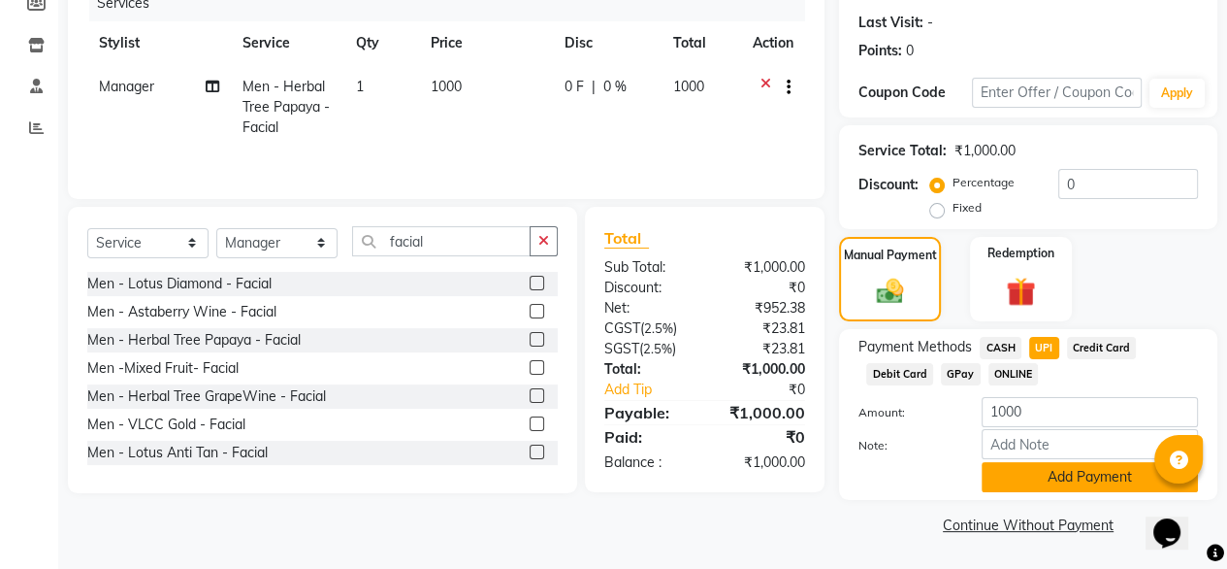
click at [1056, 479] on button "Add Payment" at bounding box center [1090, 477] width 216 height 30
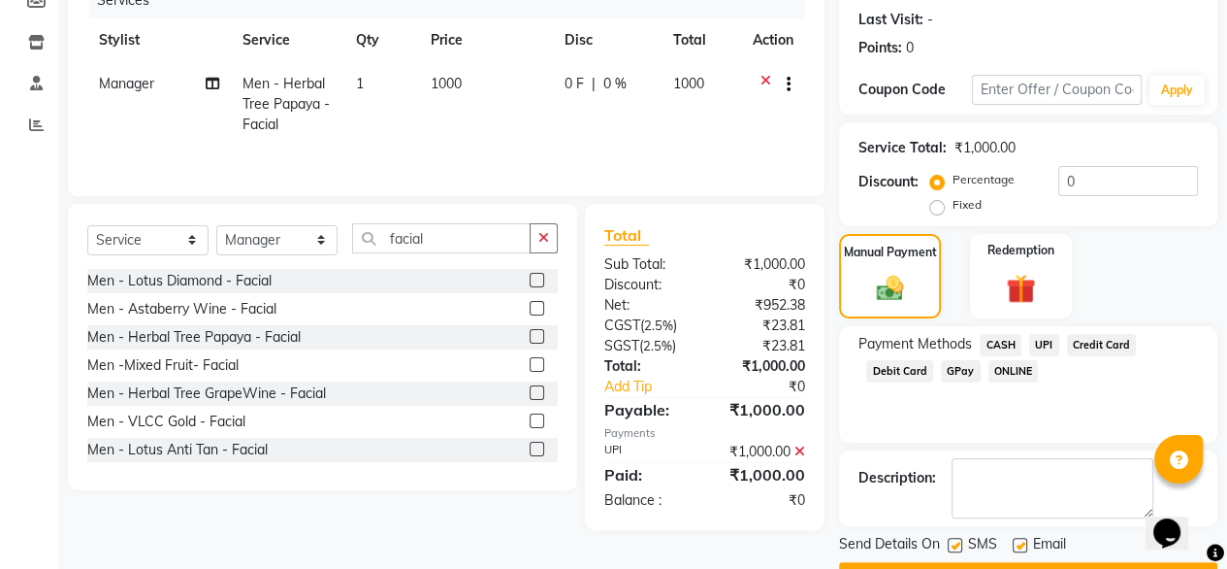
scroll to position [315, 0]
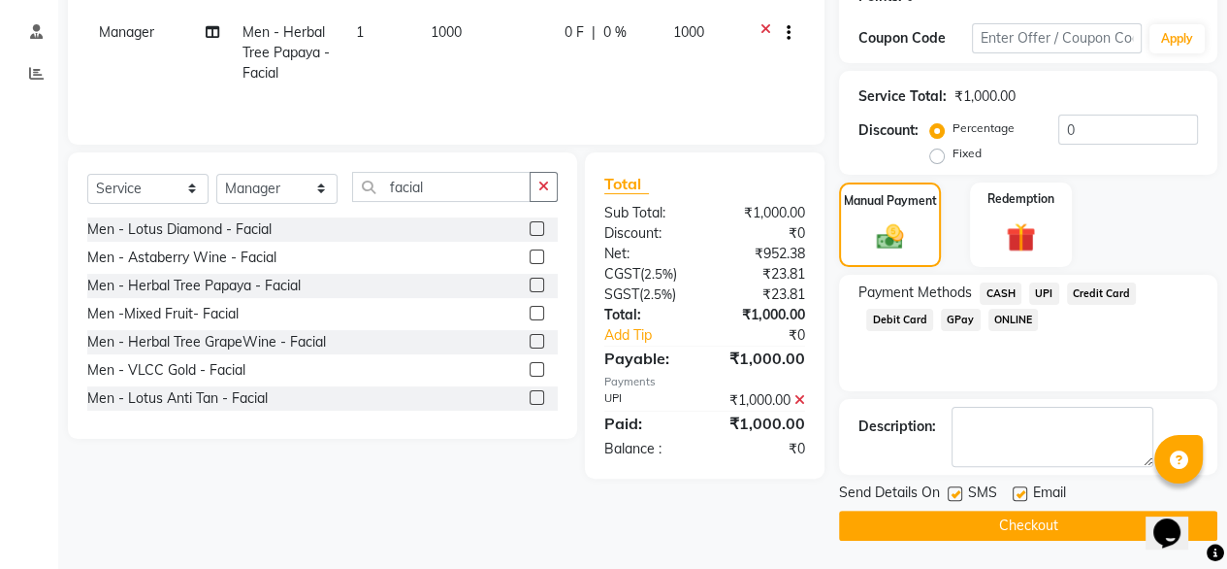
click at [1017, 490] on label at bounding box center [1020, 493] width 15 height 15
click at [1017, 490] on input "checkbox" at bounding box center [1019, 494] width 13 height 13
checkbox input "false"
click at [1010, 525] on button "Checkout" at bounding box center [1028, 525] width 378 height 30
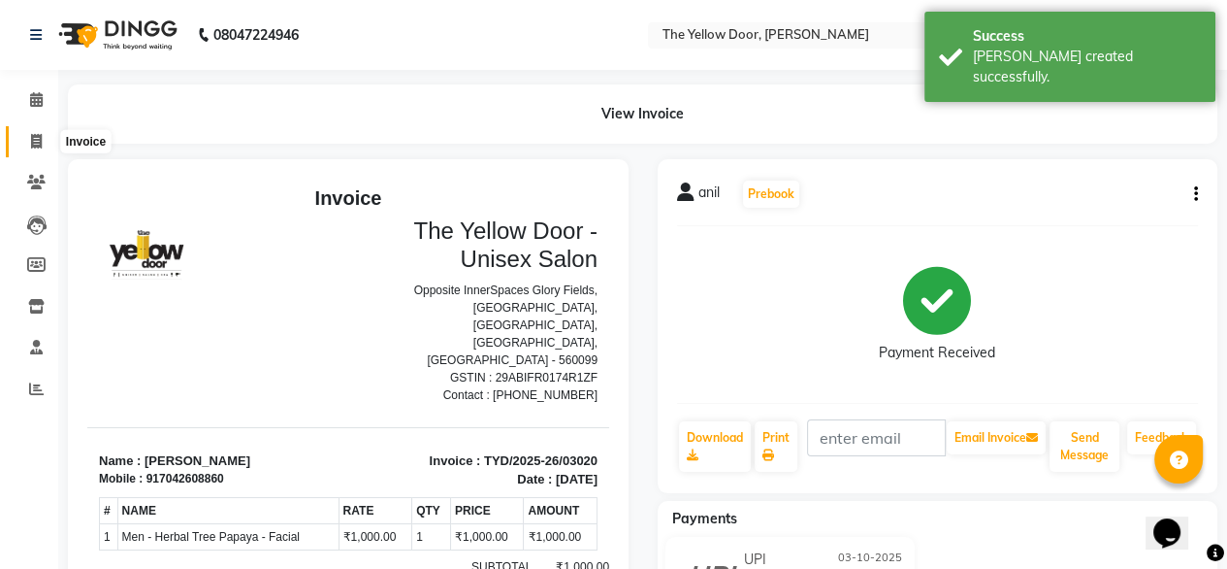
click at [41, 144] on icon at bounding box center [36, 141] width 11 height 15
select select "service"
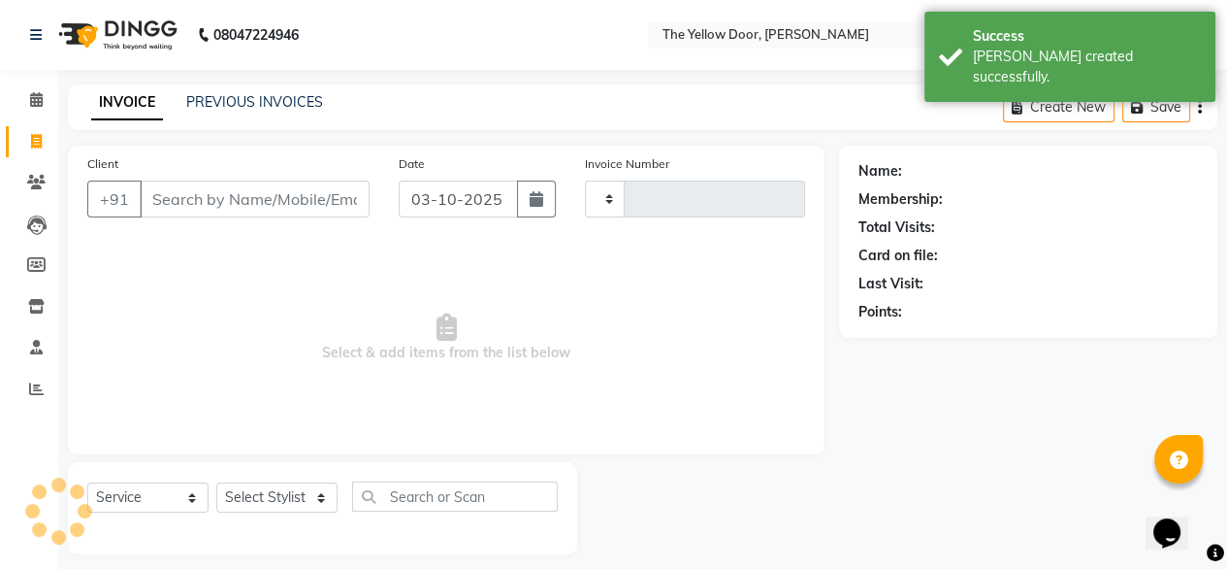
scroll to position [16, 0]
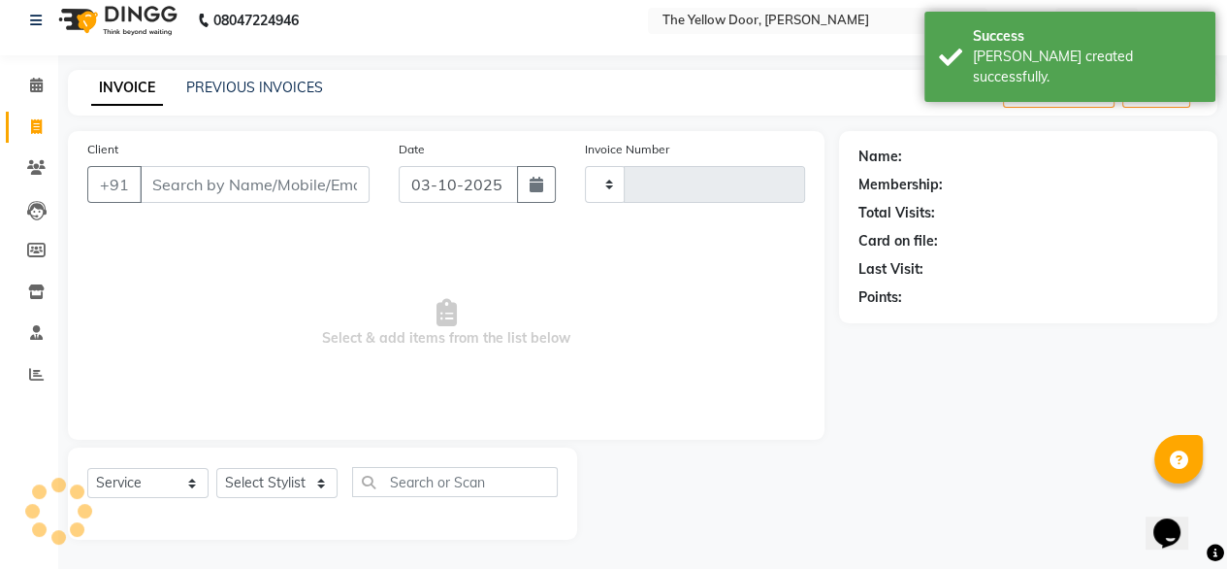
type input "03021"
select select "5650"
